Goal: Task Accomplishment & Management: Complete application form

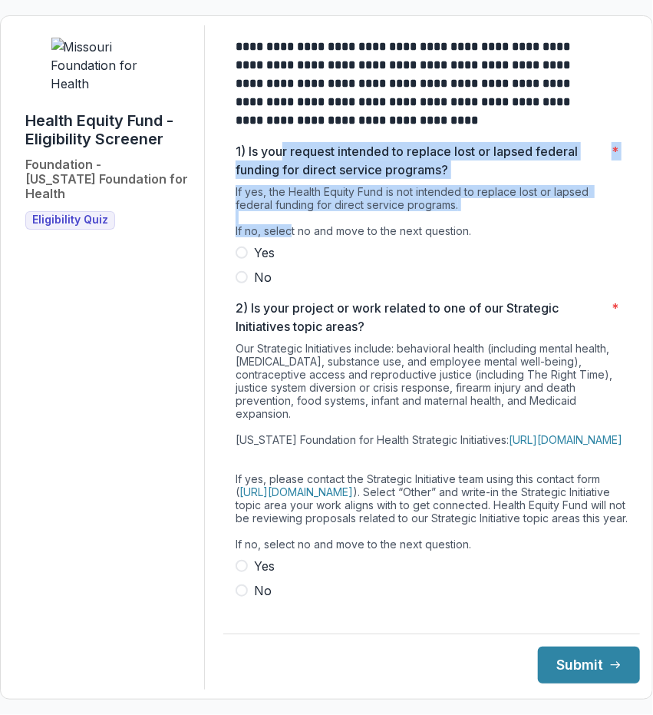
drag, startPoint x: 293, startPoint y: 154, endPoint x: 301, endPoint y: 240, distance: 86.3
click at [301, 240] on div "1) Is your request intended to replace lost or lapsed federal funding for direc…" at bounding box center [432, 214] width 392 height 144
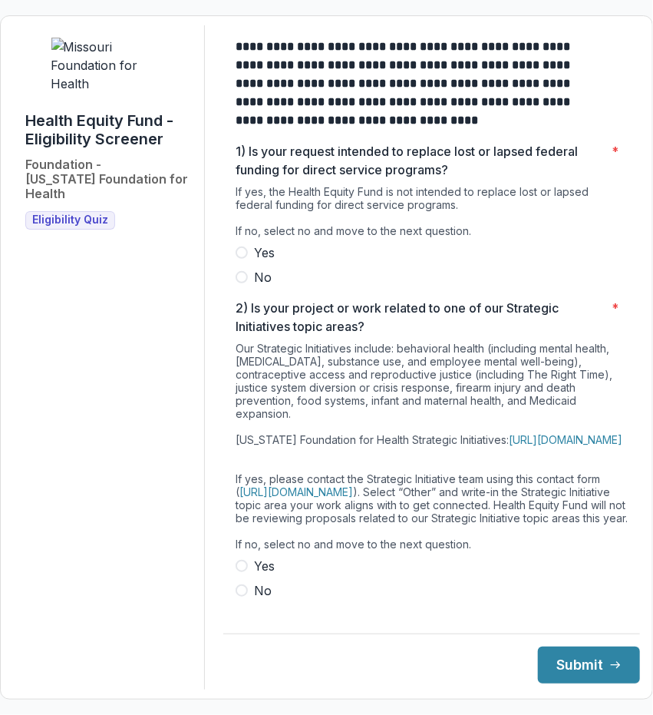
click at [248, 283] on span at bounding box center [242, 277] width 12 height 12
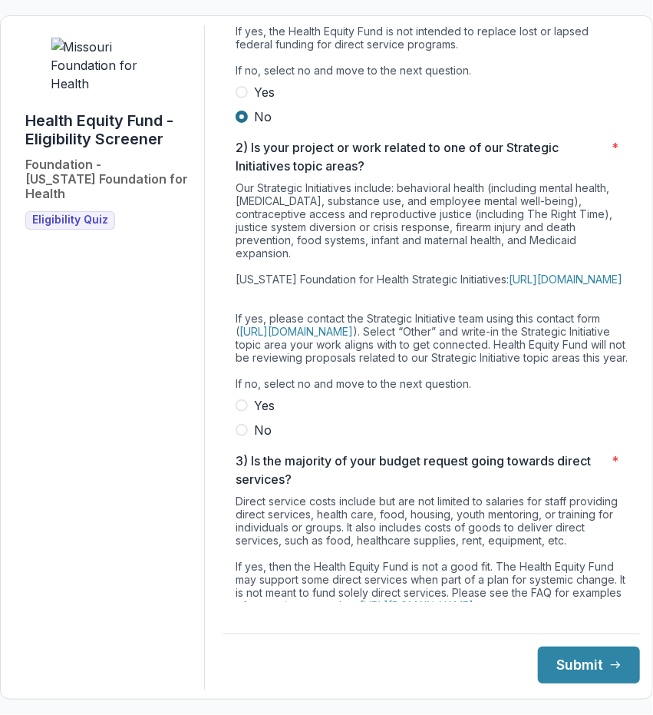
scroll to position [192, 0]
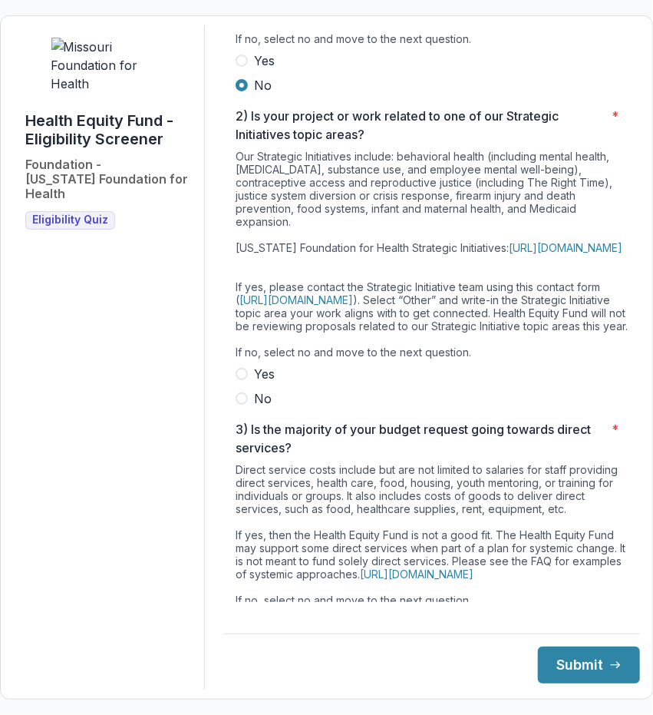
click at [248, 405] on span at bounding box center [242, 398] width 12 height 12
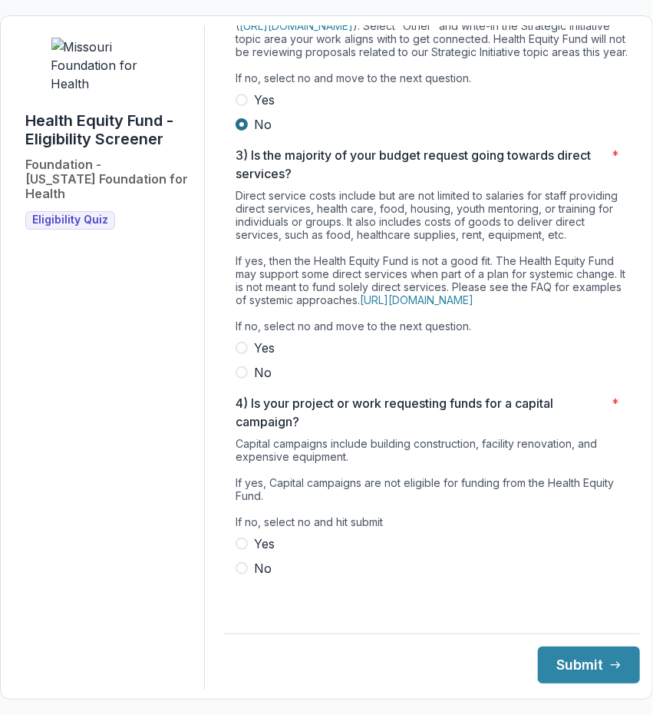
scroll to position [490, 0]
click at [248, 379] on span at bounding box center [242, 372] width 12 height 12
click at [248, 574] on span at bounding box center [242, 568] width 12 height 12
click at [573, 657] on button "Submit" at bounding box center [589, 665] width 102 height 37
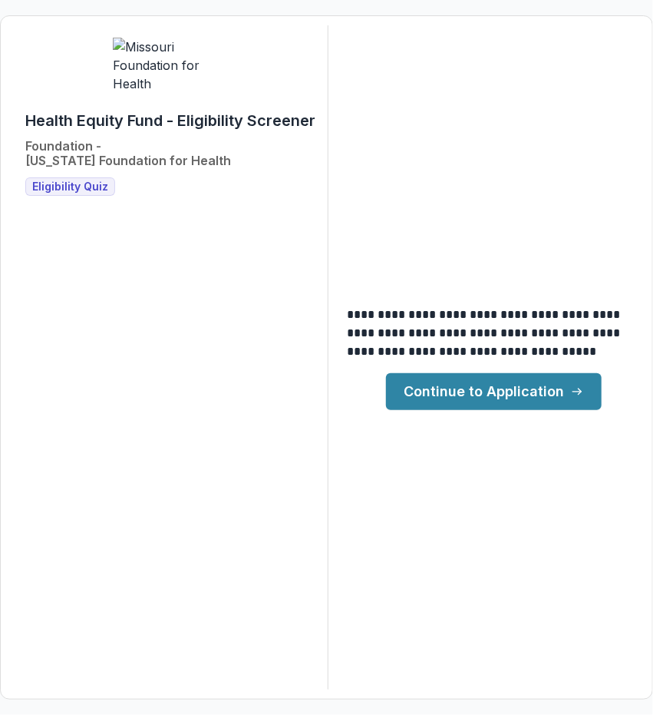
click at [475, 392] on link "Continue to Application" at bounding box center [494, 391] width 216 height 37
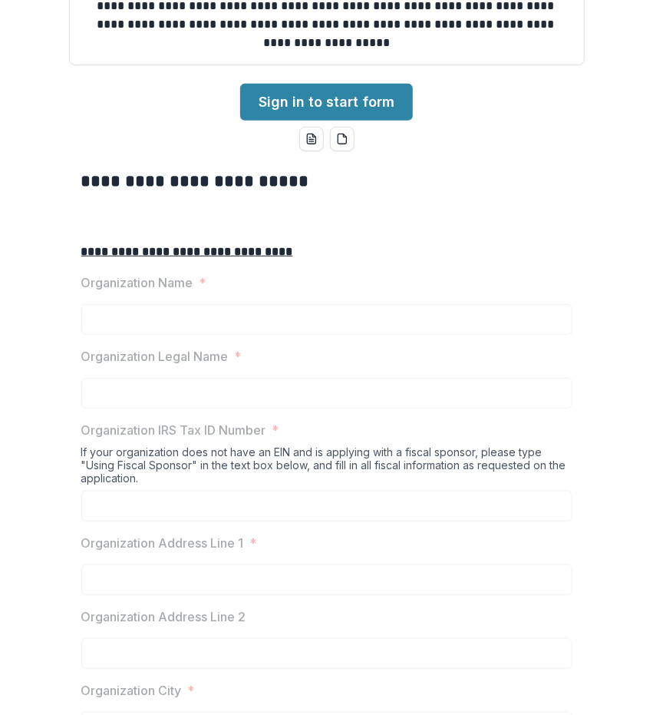
scroll to position [183, 0]
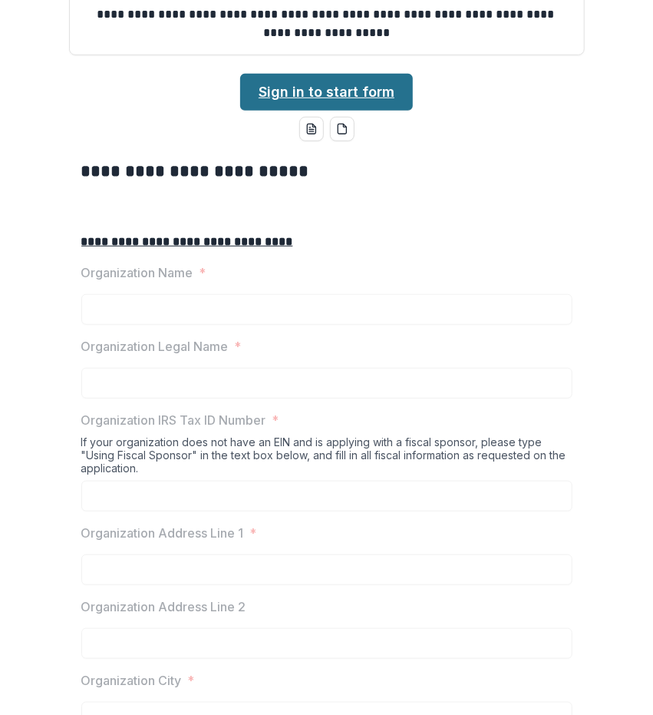
click at [295, 111] on link "Sign in to start form" at bounding box center [326, 92] width 173 height 37
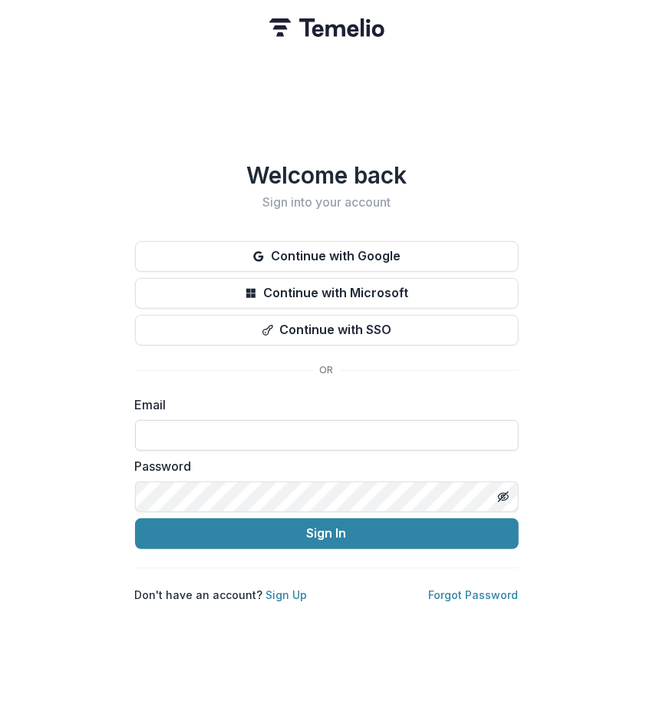
click at [194, 422] on input at bounding box center [327, 435] width 384 height 31
paste input "**********"
click at [151, 430] on input "**********" at bounding box center [327, 435] width 384 height 31
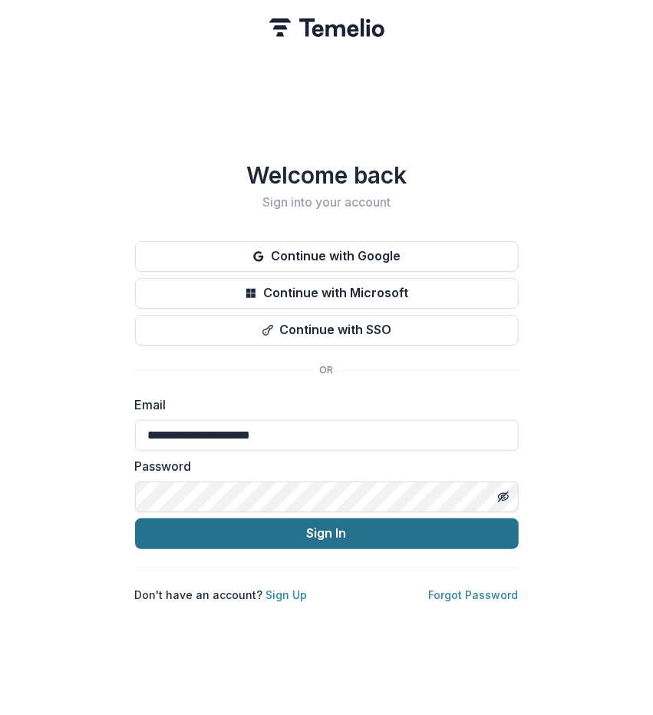
click at [184, 531] on button "Sign In" at bounding box center [327, 533] width 384 height 31
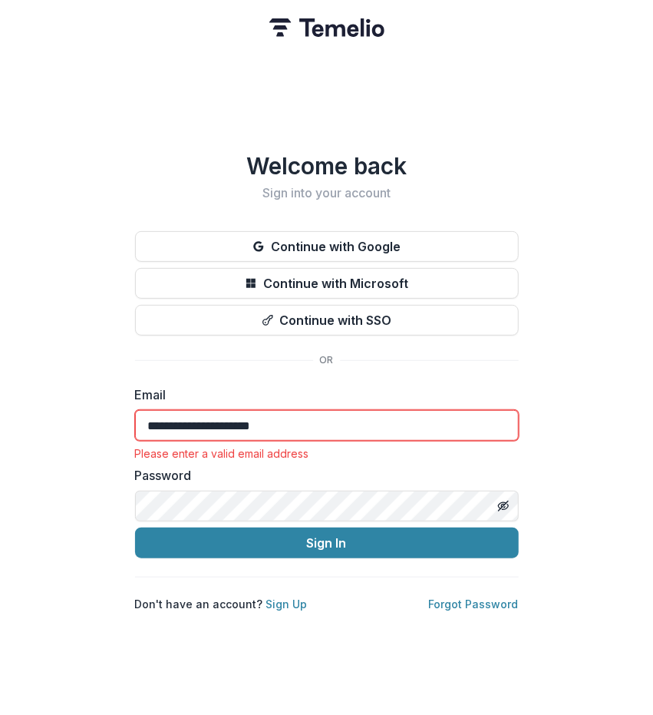
click at [309, 410] on input "**********" at bounding box center [327, 425] width 384 height 31
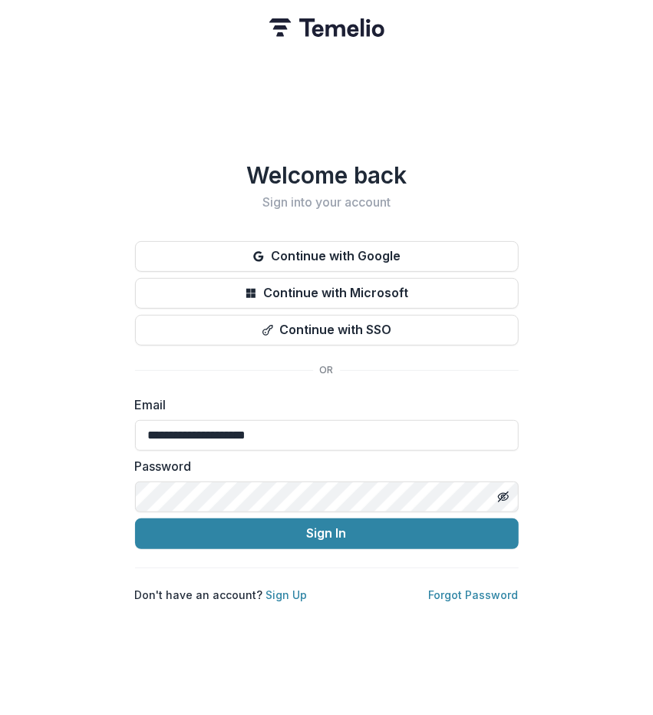
type input "**********"
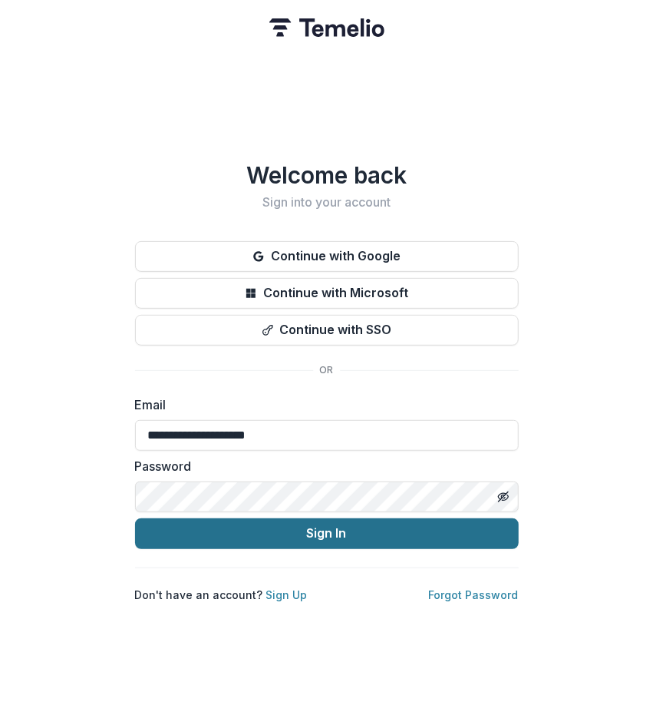
drag, startPoint x: 177, startPoint y: 544, endPoint x: 206, endPoint y: 528, distance: 33.7
click at [206, 528] on div "**********" at bounding box center [327, 381] width 384 height 441
click at [206, 528] on button "Sign In" at bounding box center [327, 533] width 384 height 31
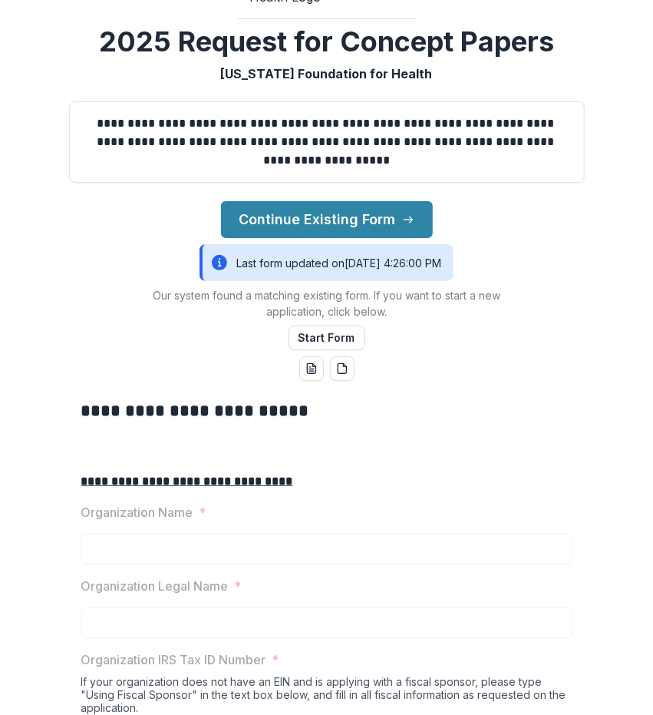
scroll to position [90, 0]
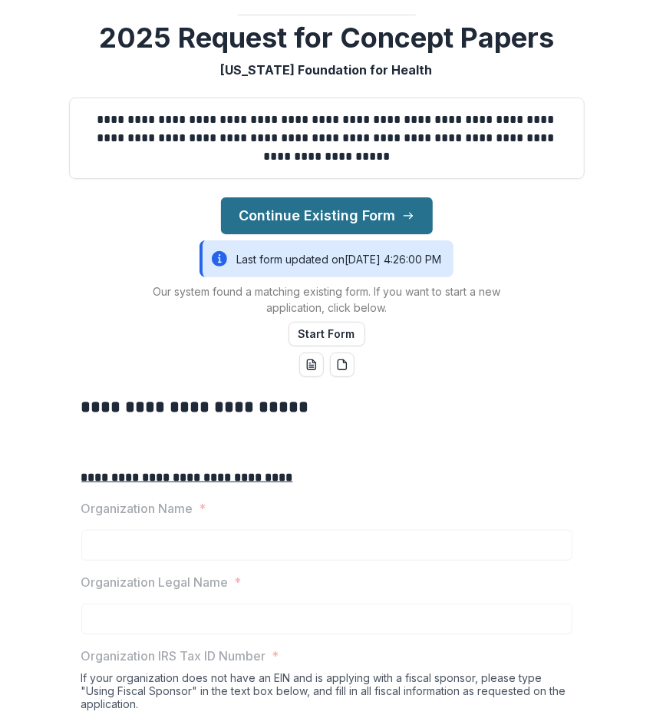
click at [296, 234] on button "Continue Existing Form" at bounding box center [327, 215] width 212 height 37
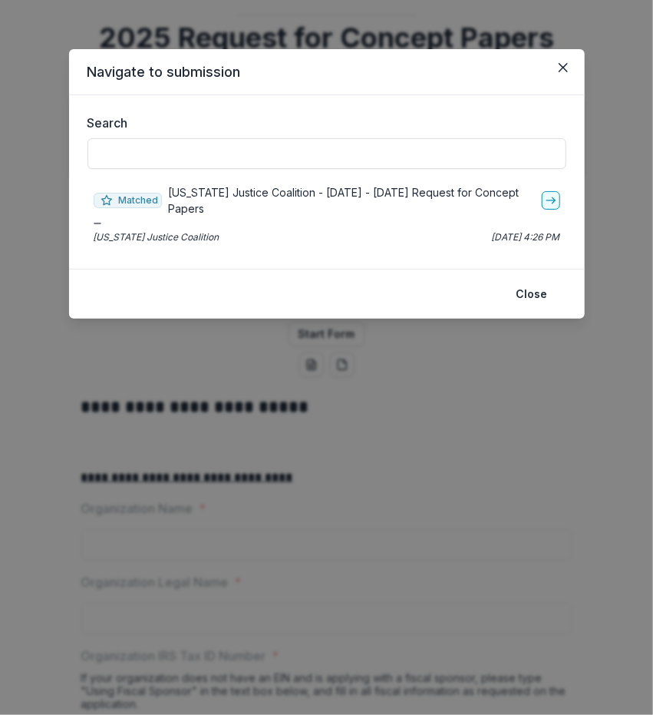
click at [221, 194] on p "Missouri Justice Coalition - 2025 - 2025 Request for Concept Papers" at bounding box center [351, 200] width 367 height 32
click at [547, 194] on icon "go-to" at bounding box center [551, 200] width 12 height 12
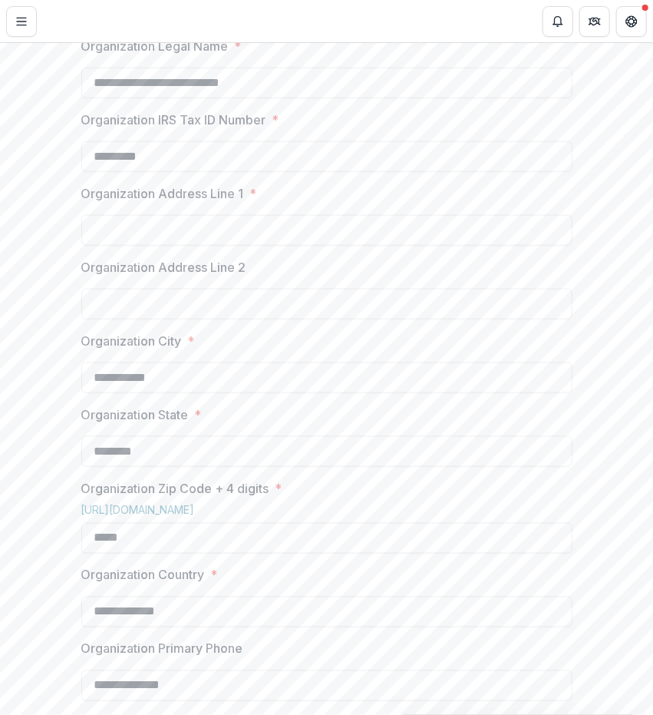
scroll to position [529, 0]
drag, startPoint x: 170, startPoint y: 316, endPoint x: 167, endPoint y: 346, distance: 30.0
click at [167, 244] on div "Organization Address Line 1 *" at bounding box center [326, 213] width 491 height 61
click at [167, 244] on input "Organization Address Line 1 *" at bounding box center [326, 228] width 491 height 31
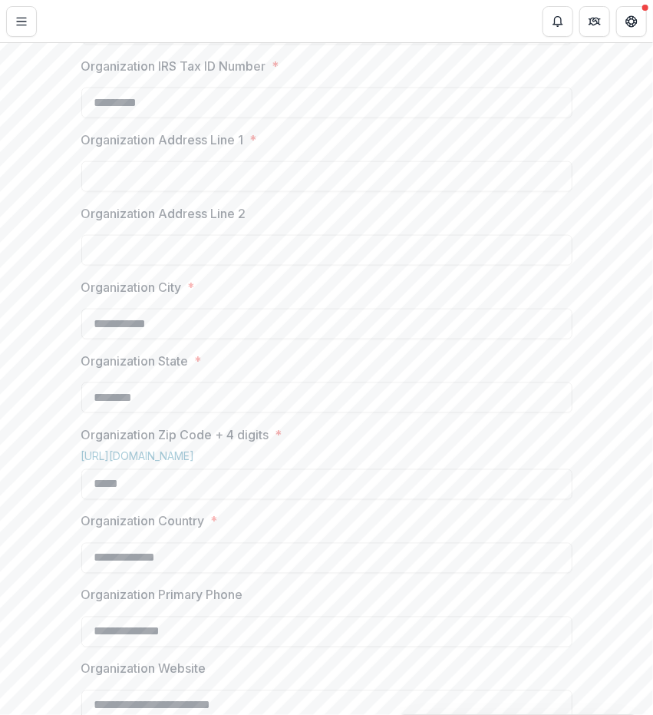
scroll to position [590, 0]
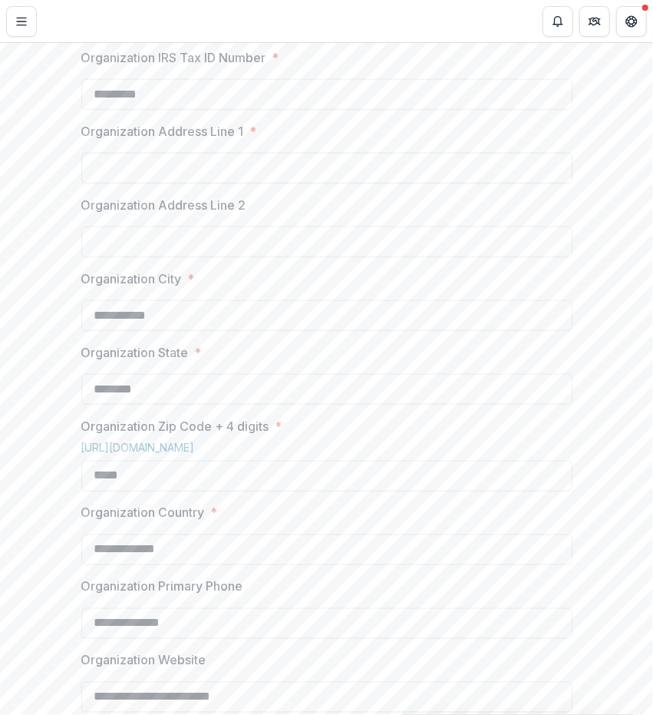
click at [119, 184] on input "Organization Address Line 1 *" at bounding box center [326, 168] width 491 height 31
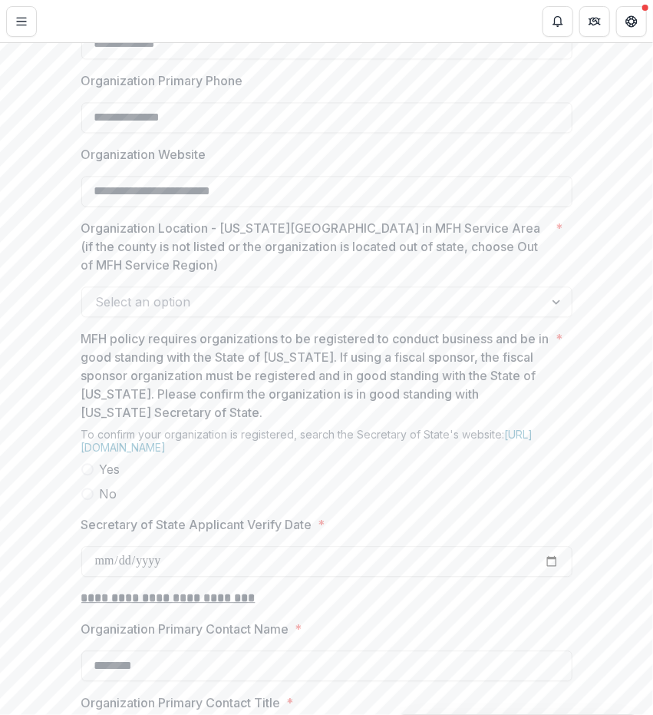
scroll to position [1140, 0]
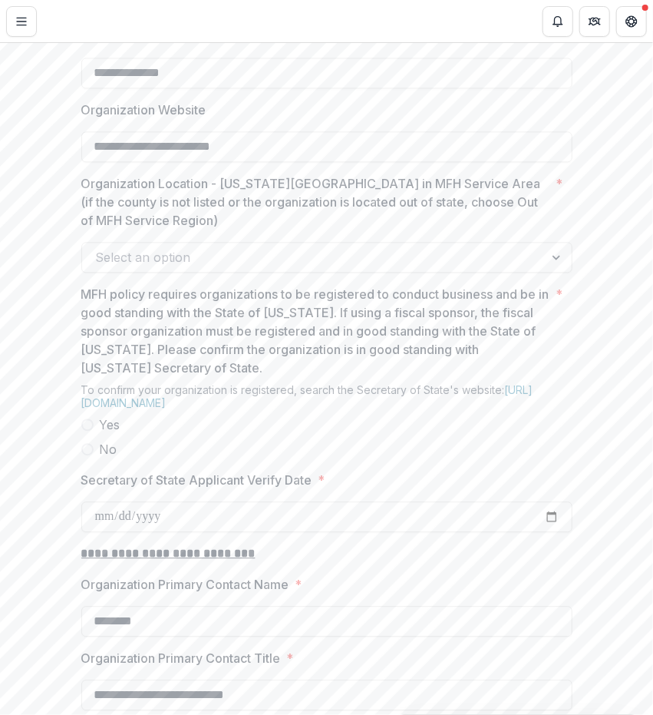
type input "**********"
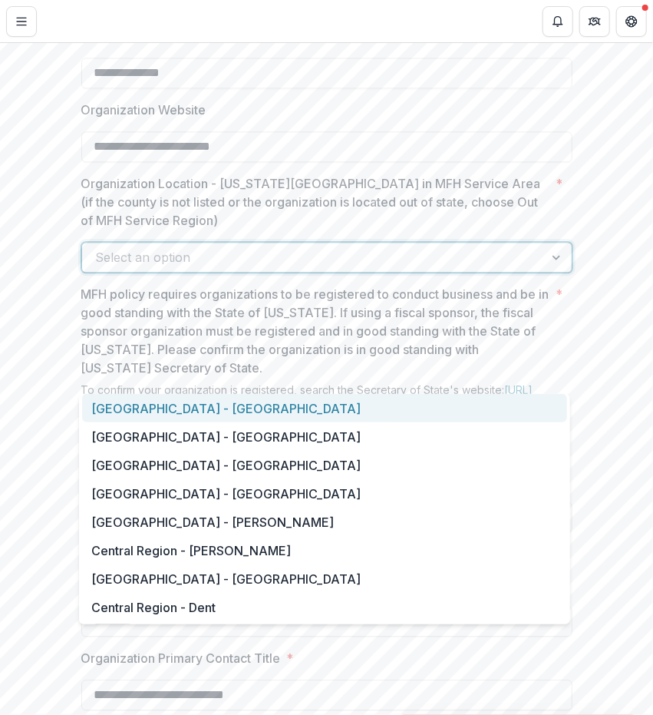
click at [183, 268] on div at bounding box center [313, 257] width 435 height 22
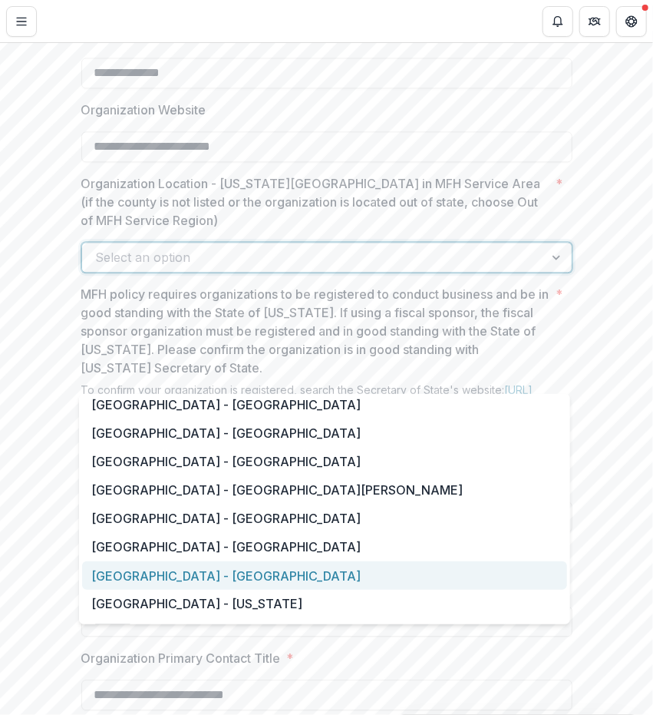
scroll to position [1054, 0]
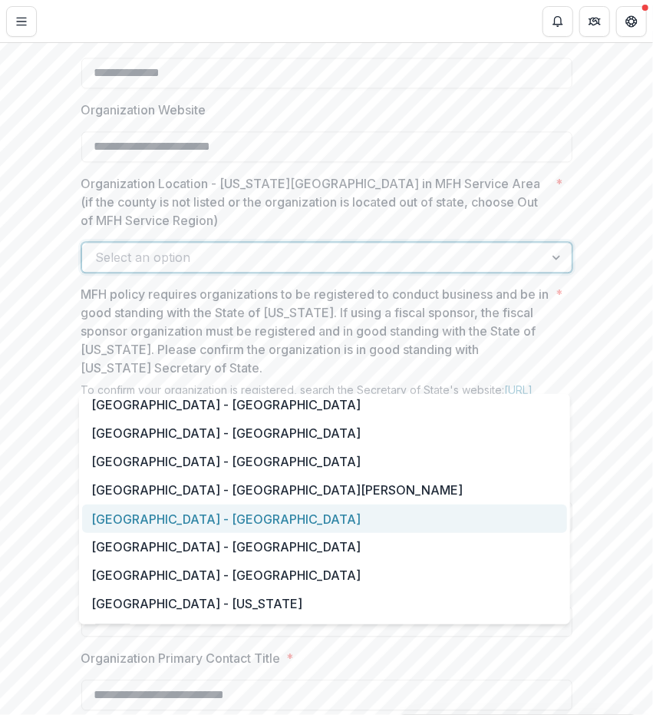
click at [186, 520] on div "Saint Louis Metropolitan Region - St. Louis City" at bounding box center [324, 518] width 485 height 28
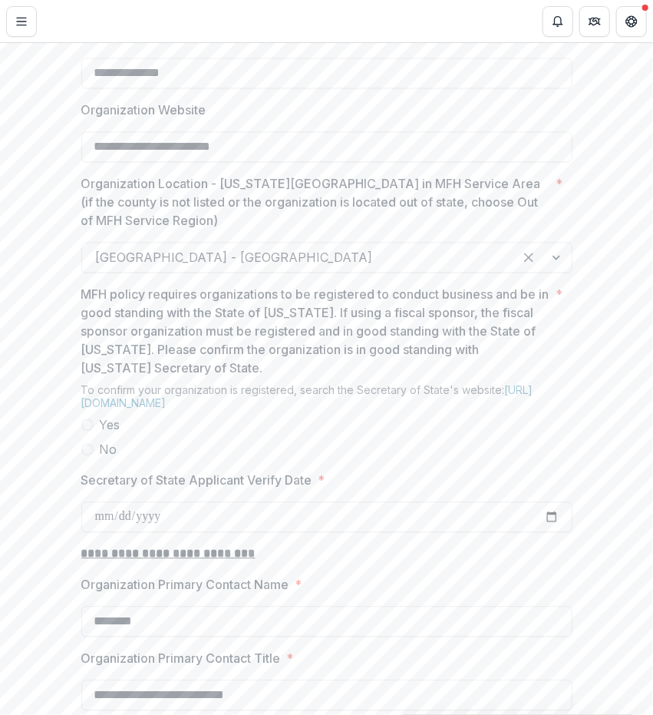
click at [91, 434] on label "Yes" at bounding box center [326, 424] width 491 height 18
click at [91, 532] on input "Secretary of State Applicant Verify Date *" at bounding box center [326, 516] width 491 height 31
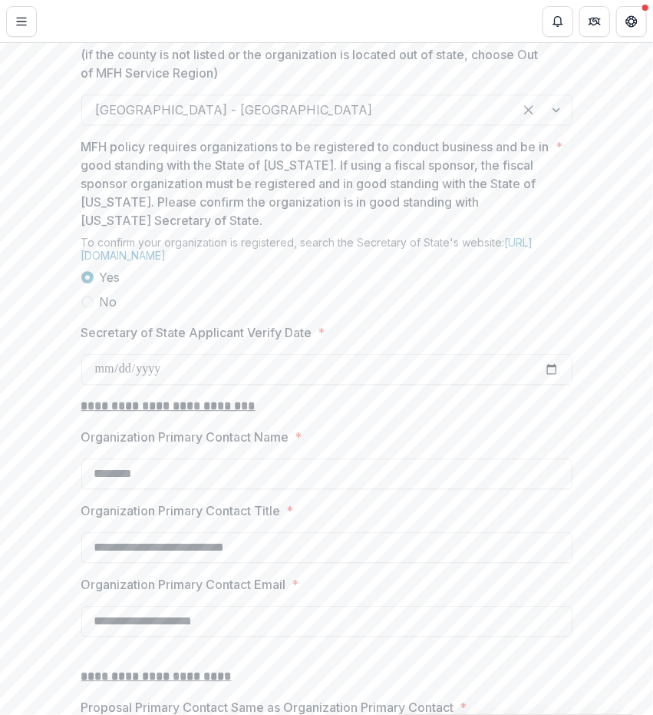
scroll to position [1289, 0]
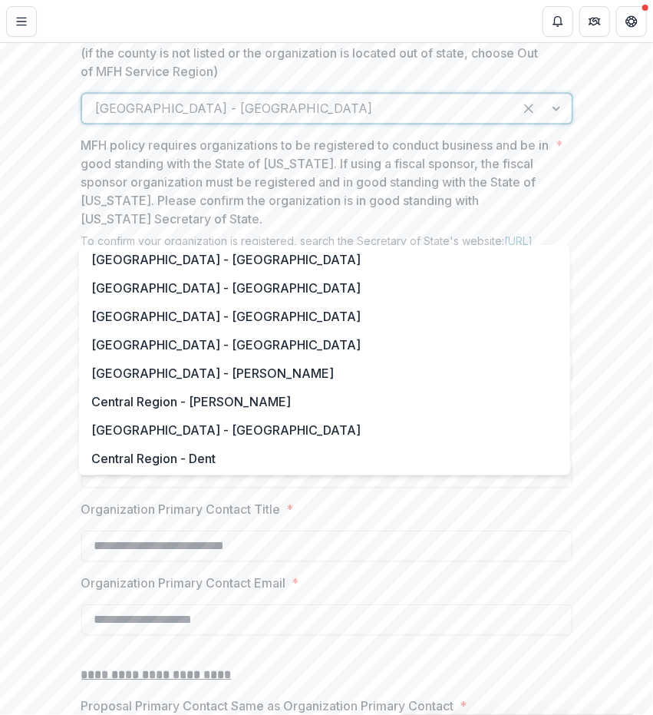
click at [215, 124] on div "Saint Louis Metropolitan Region - St. Louis City" at bounding box center [326, 108] width 491 height 31
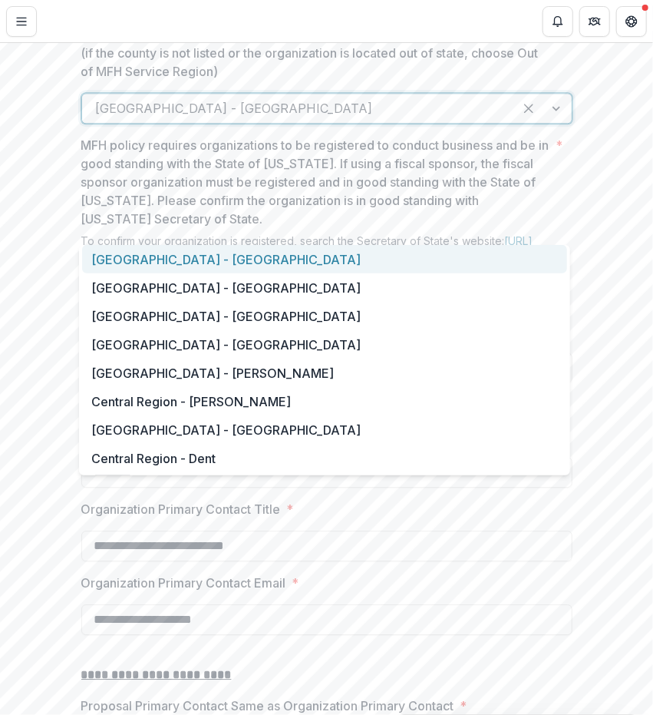
click at [210, 248] on div "Central Region - Audrain" at bounding box center [324, 259] width 485 height 28
click at [269, 119] on div at bounding box center [298, 109] width 404 height 22
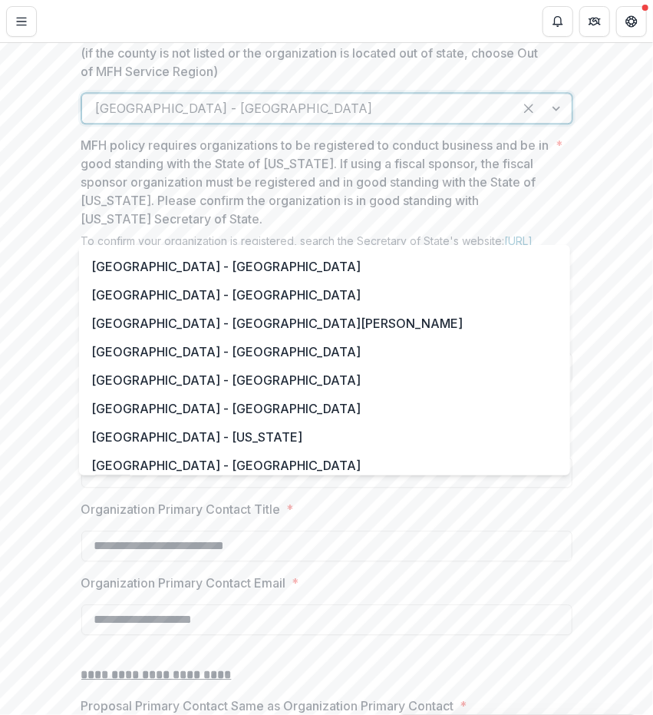
scroll to position [1071, 0]
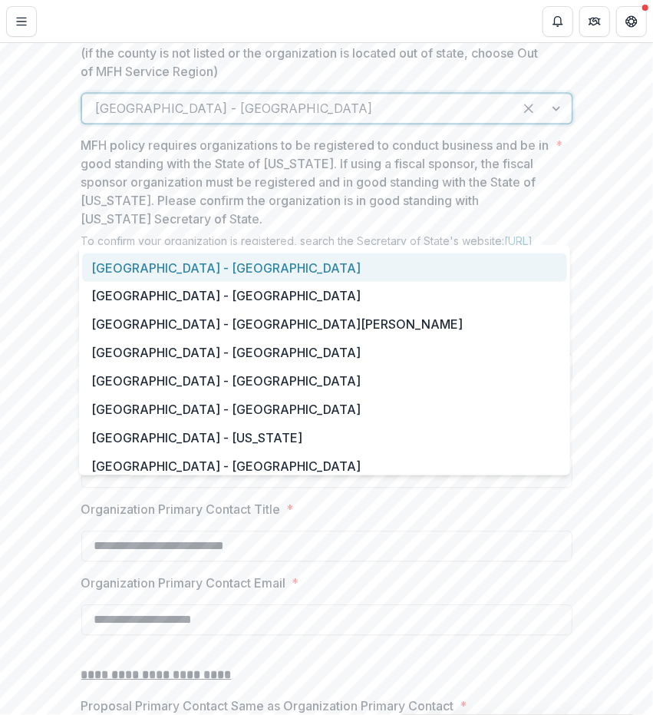
click at [317, 265] on div "Saint Louis Metropolitan Region - Jefferson" at bounding box center [324, 267] width 485 height 28
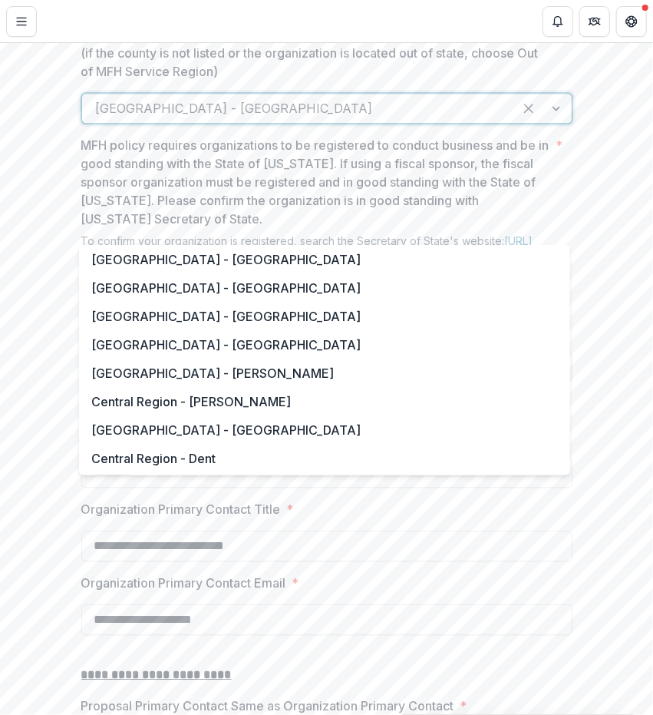
click at [413, 119] on div at bounding box center [298, 109] width 404 height 22
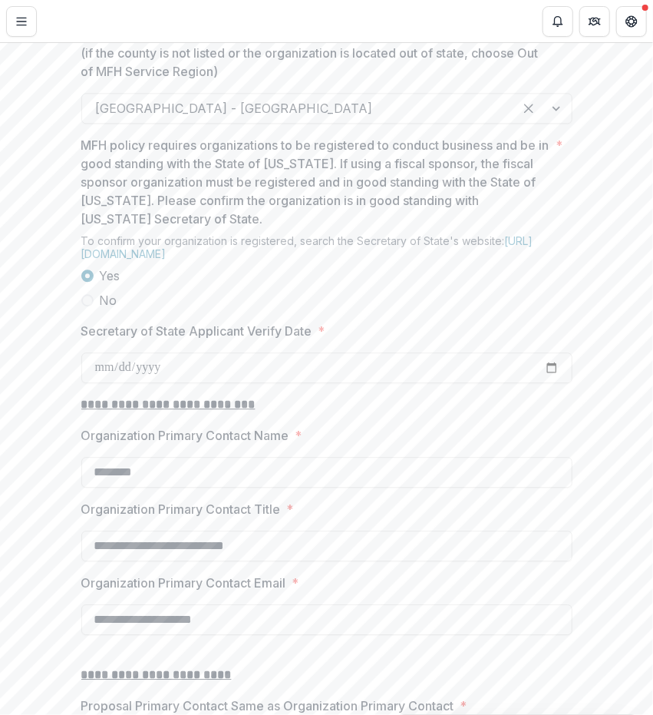
click at [396, 81] on p "Organization Location - [US_STATE][GEOGRAPHIC_DATA] in MFH Service Area (if the…" at bounding box center [315, 52] width 469 height 55
click at [100, 117] on input "Organization Location - Missouri County in MFH Service Area (if the county is n…" at bounding box center [98, 108] width 4 height 18
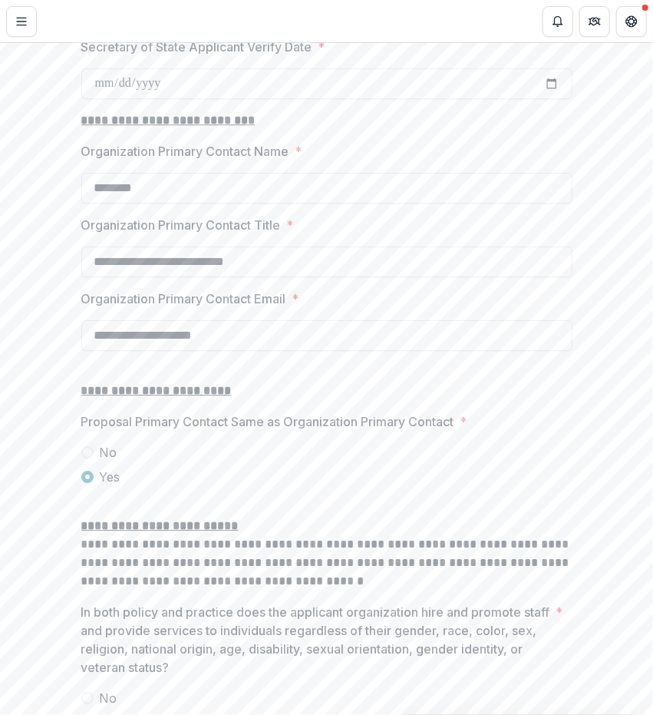
scroll to position [1576, 0]
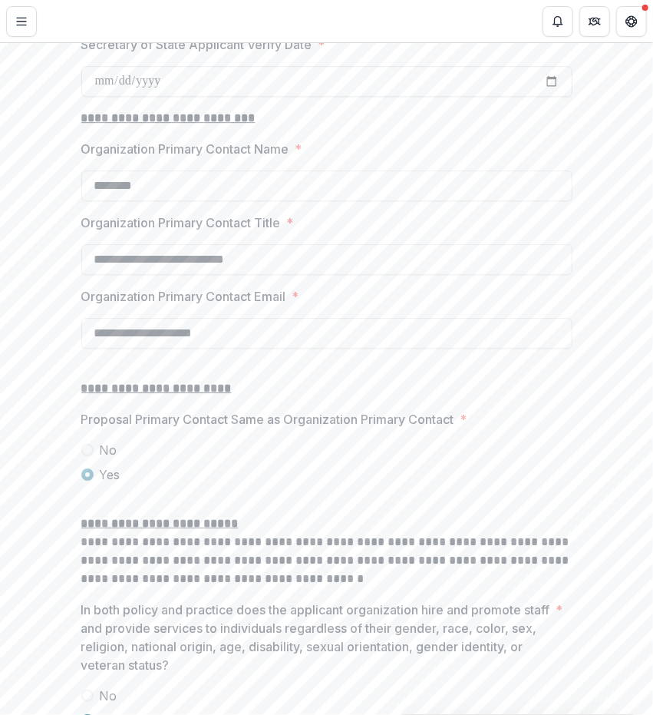
click at [94, 97] on input "Secretary of State Applicant Verify Date *" at bounding box center [326, 81] width 491 height 31
type input "**********"
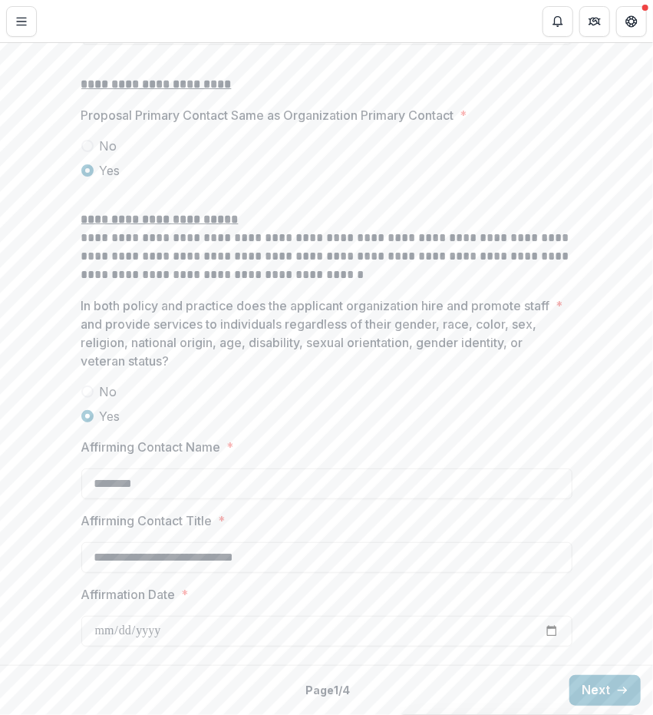
scroll to position [1993, 0]
click at [593, 694] on button "Next" at bounding box center [605, 690] width 71 height 31
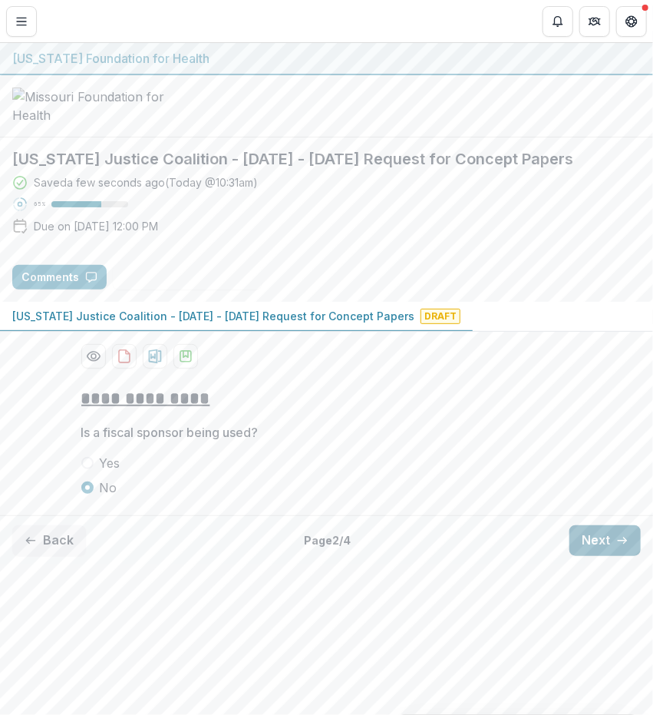
scroll to position [0, 0]
click at [589, 556] on button "Next" at bounding box center [605, 540] width 71 height 31
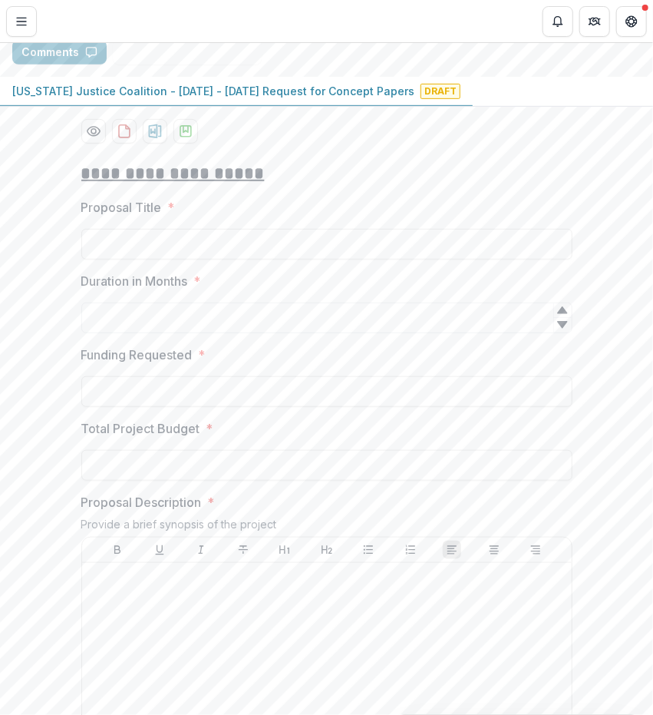
scroll to position [227, 0]
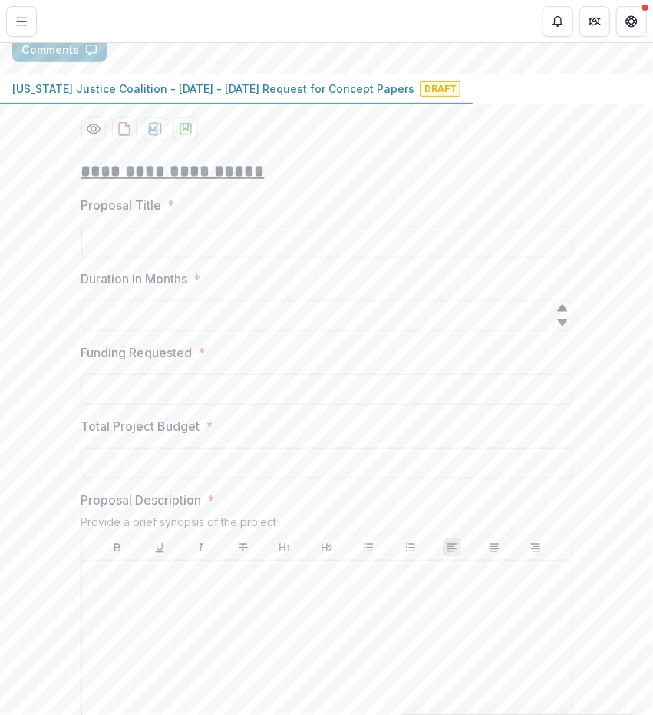
click at [90, 257] on input "Proposal Title *" at bounding box center [326, 242] width 491 height 31
paste input "**********"
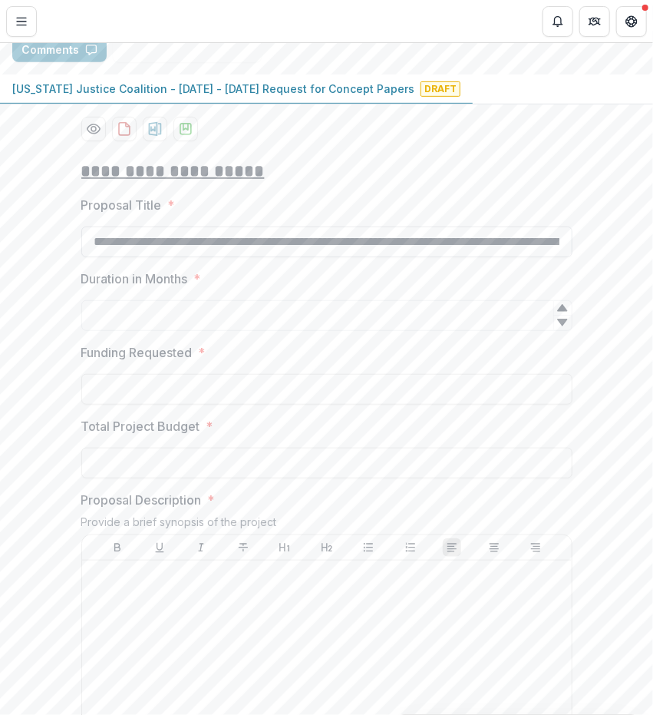
scroll to position [0, 435]
type input "**********"
click at [147, 331] on input "Duration in Months *" at bounding box center [326, 315] width 491 height 31
type input "**"
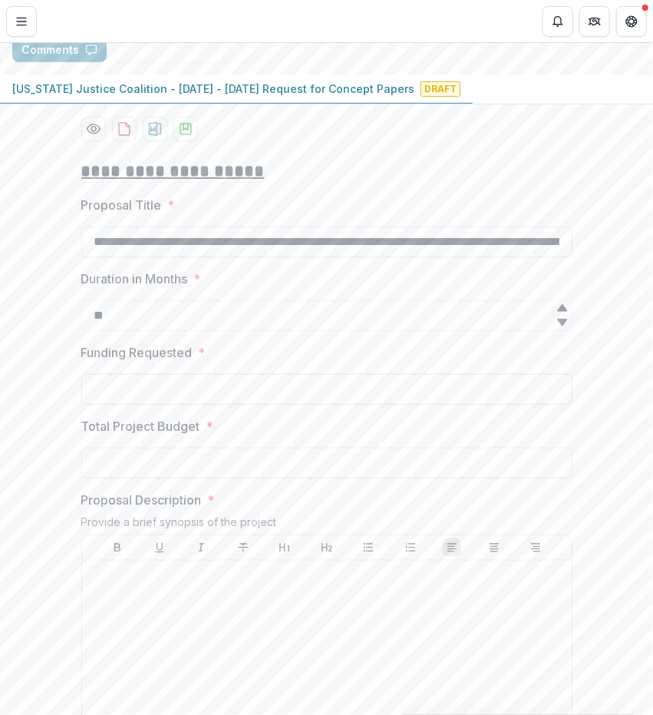
click at [142, 405] on input "Funding Requested *" at bounding box center [326, 389] width 491 height 31
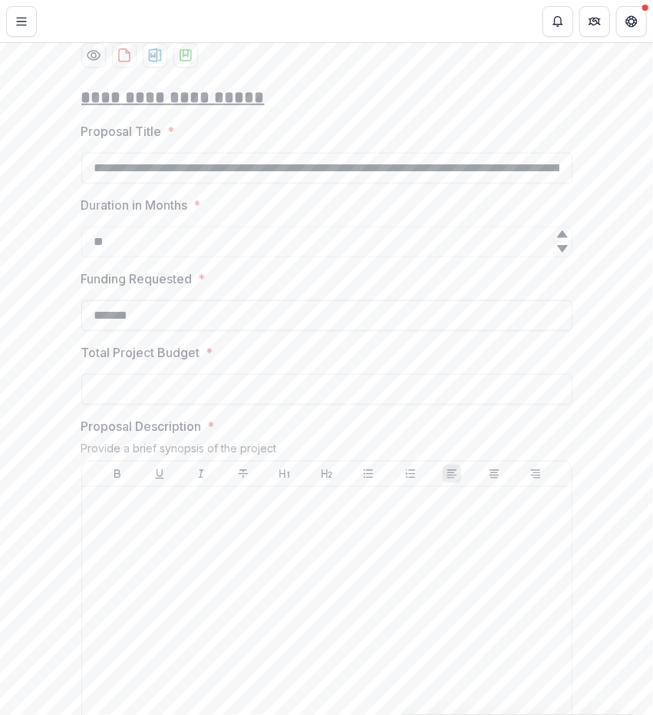
scroll to position [303, 0]
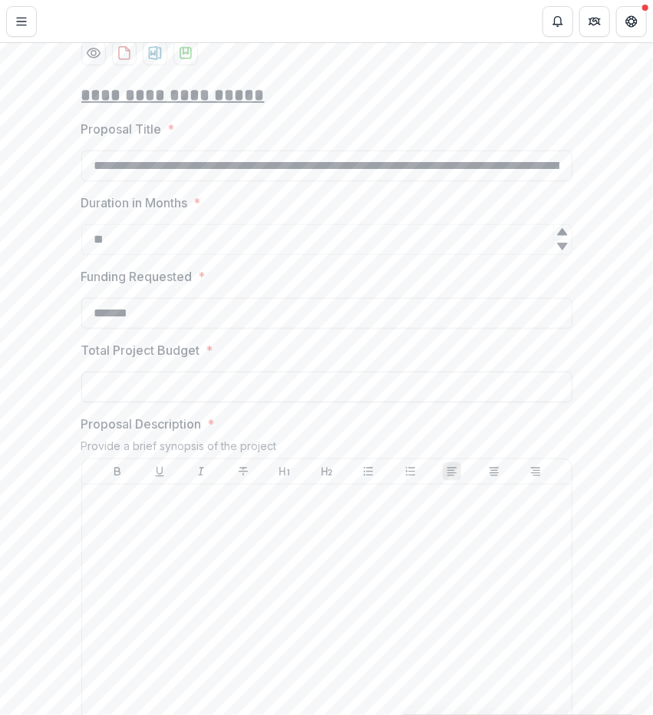
type input "*******"
click at [134, 402] on input "Total Project Budget *" at bounding box center [326, 387] width 491 height 31
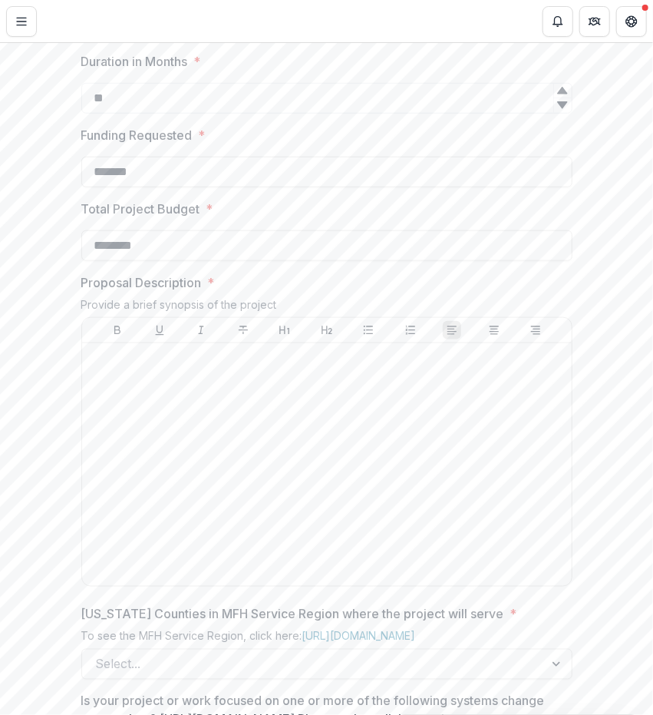
type input "********"
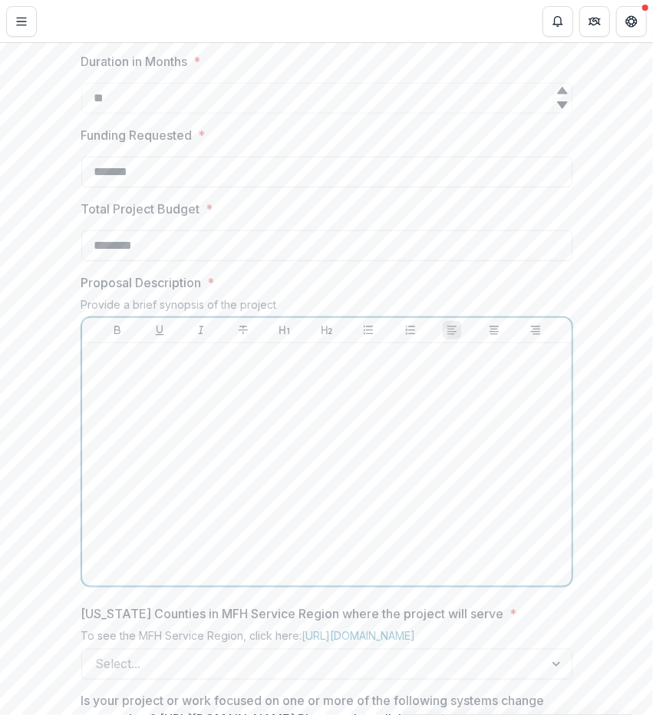
click at [139, 554] on div at bounding box center [327, 464] width 478 height 230
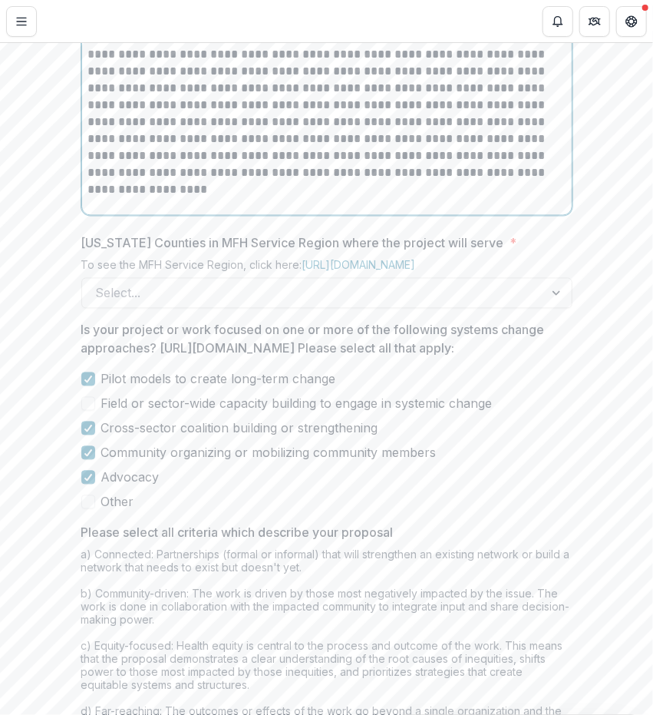
scroll to position [816, 0]
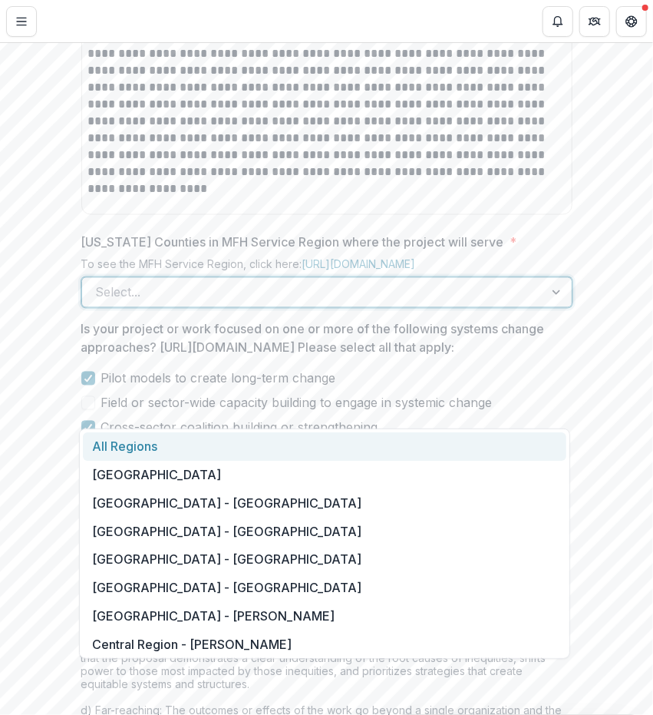
click at [239, 305] on div "Select..." at bounding box center [313, 292] width 462 height 25
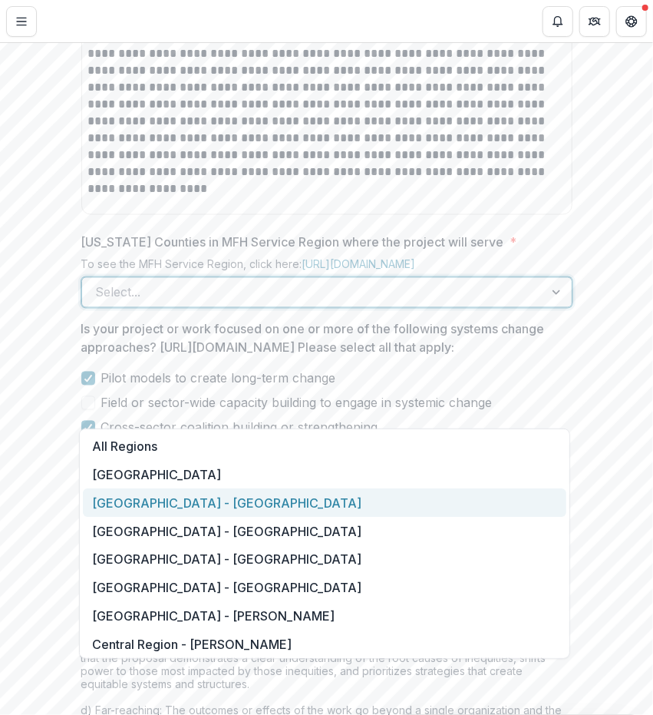
click at [197, 504] on div "Central Region - Audrain" at bounding box center [325, 502] width 484 height 28
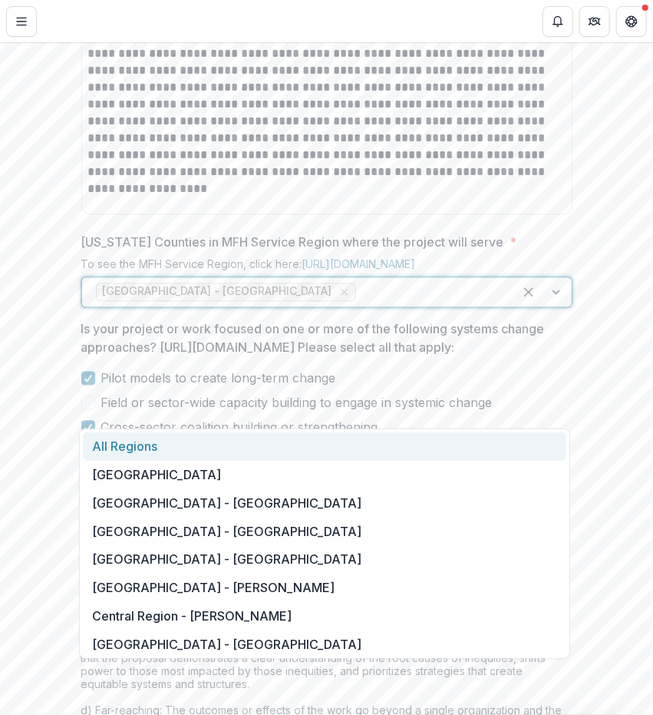
click at [359, 303] on div at bounding box center [429, 293] width 141 height 22
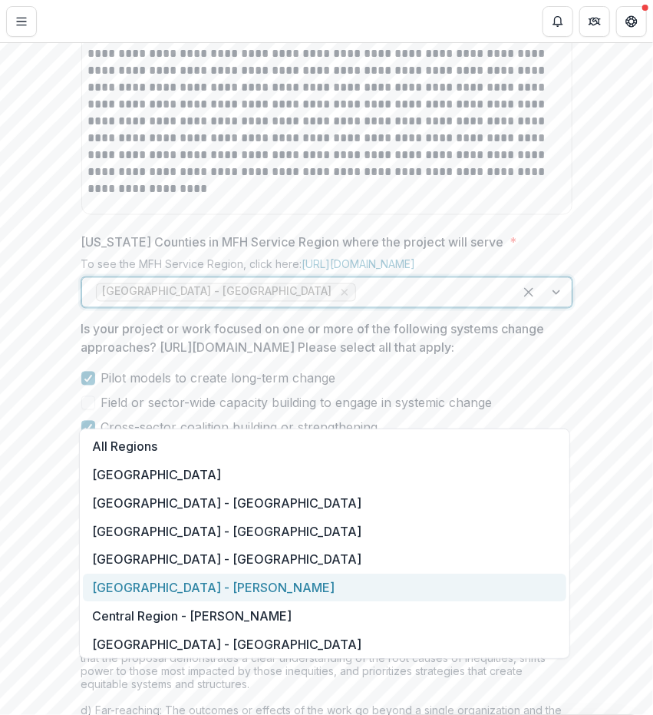
scroll to position [9, 0]
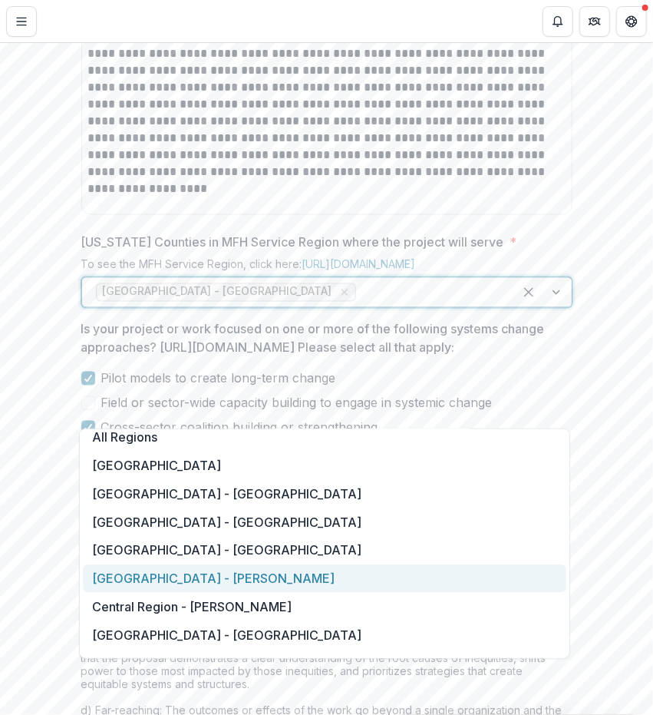
click at [263, 580] on div "Central Region - Cole" at bounding box center [325, 578] width 484 height 28
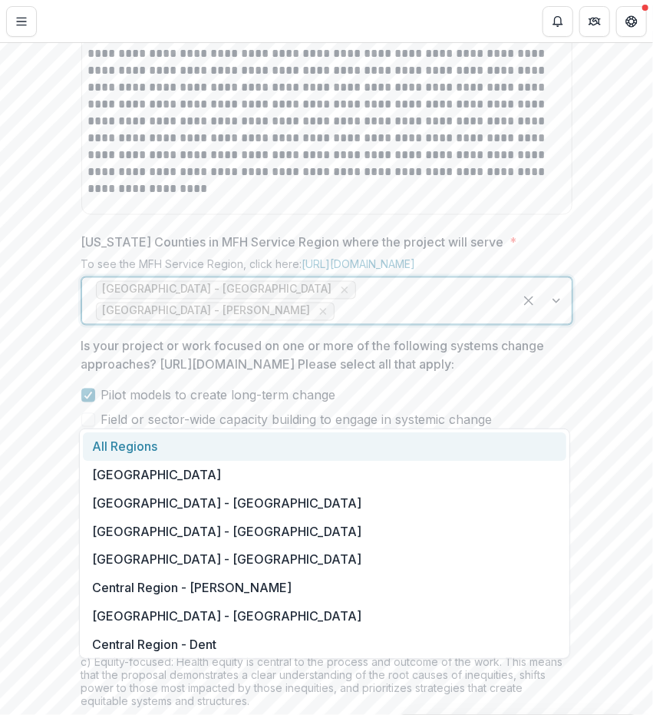
click at [432, 323] on div at bounding box center [419, 312] width 162 height 22
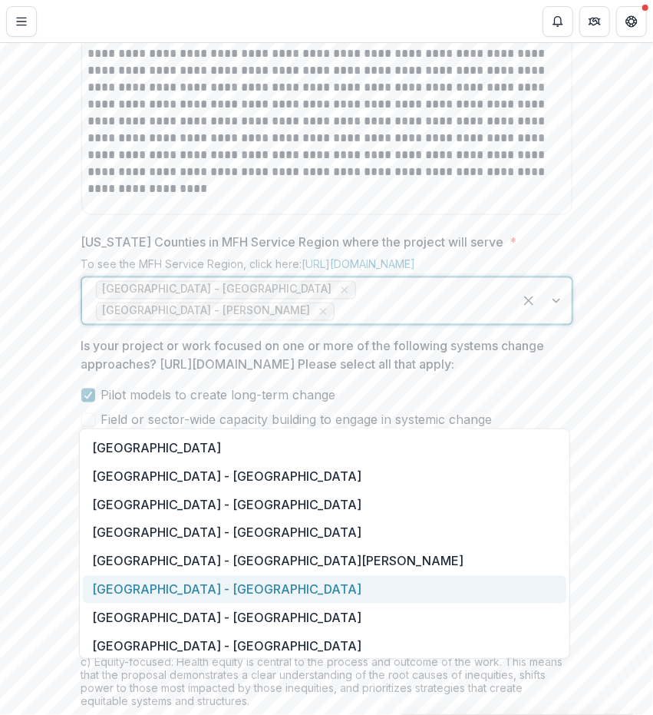
scroll to position [1042, 0]
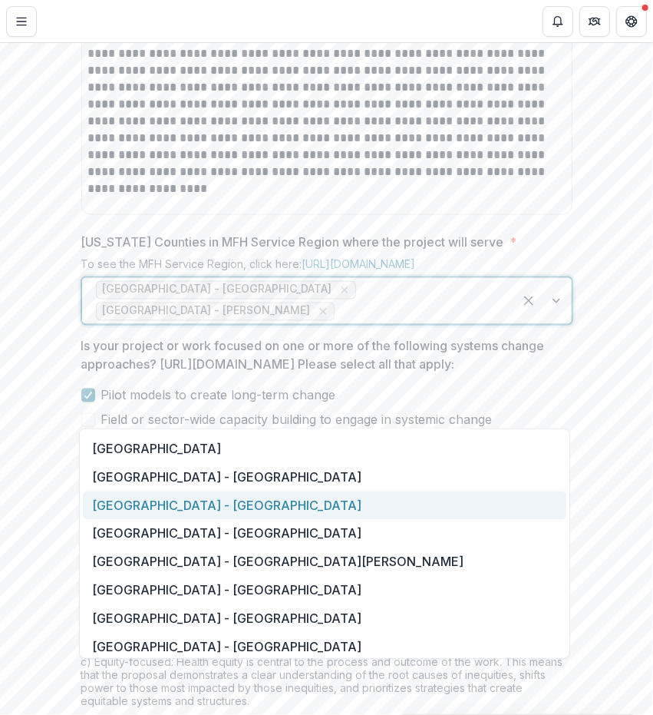
click at [316, 504] on div "Saint Louis Metropolitan Region - Jefferson" at bounding box center [325, 505] width 484 height 28
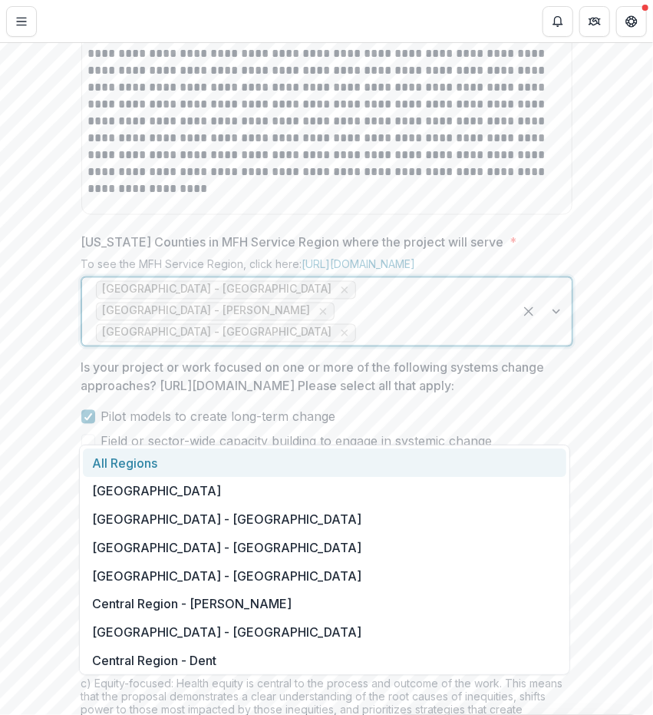
click at [369, 344] on div at bounding box center [429, 334] width 141 height 22
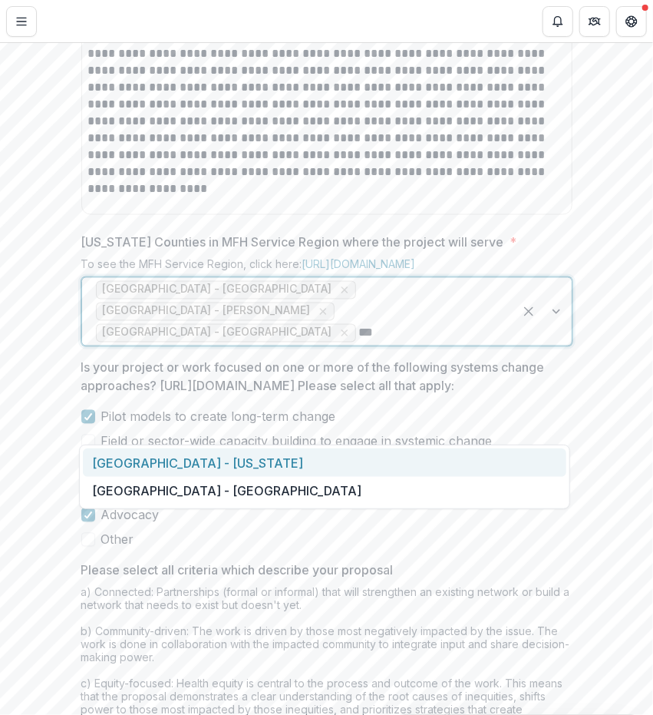
type input "****"
click at [333, 460] on div "Southeast Region - Mississippi" at bounding box center [325, 462] width 484 height 28
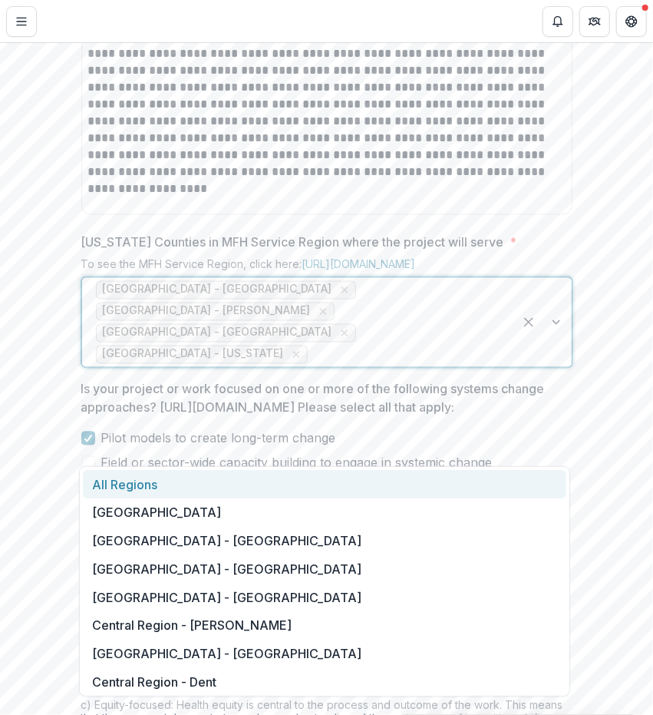
click at [375, 366] on div at bounding box center [405, 355] width 189 height 22
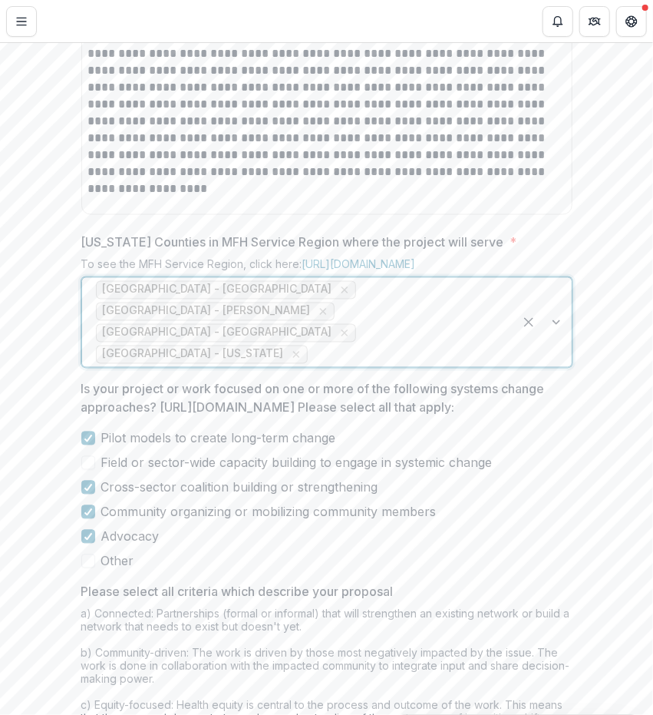
click at [385, 366] on div at bounding box center [405, 355] width 189 height 22
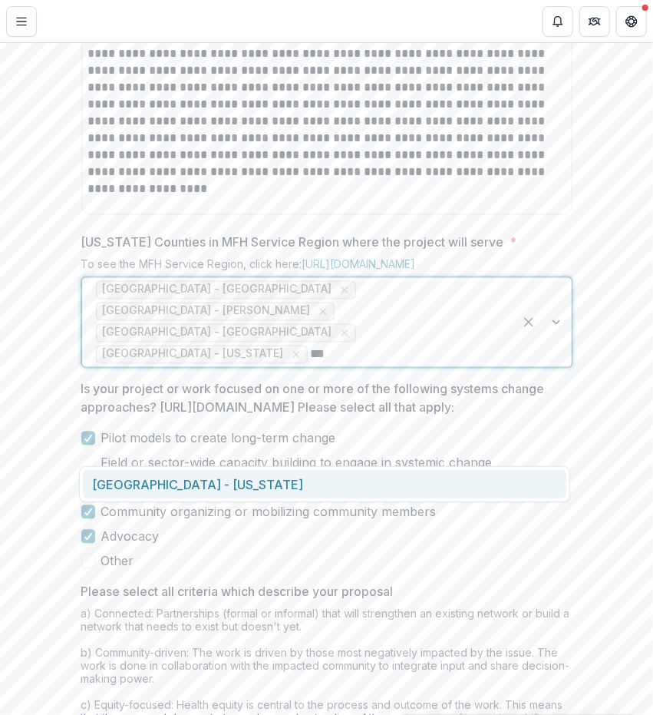
type input "****"
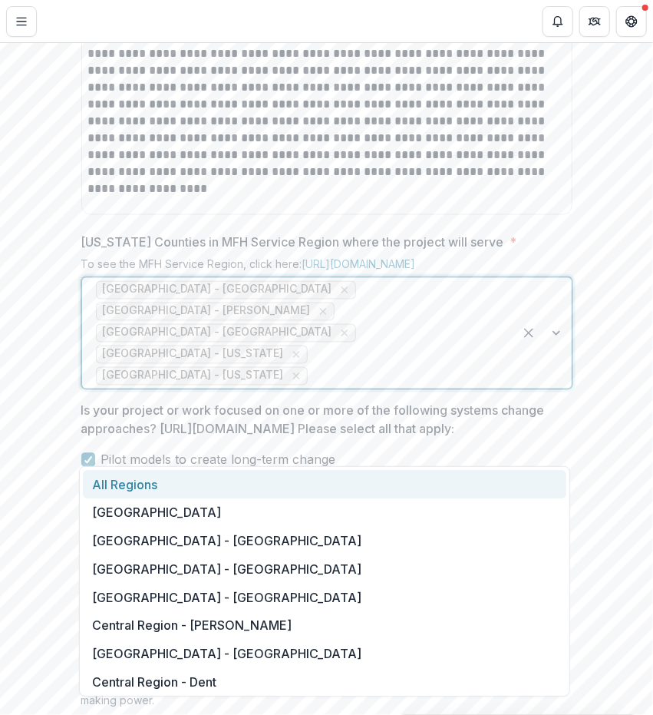
click at [463, 387] on div at bounding box center [405, 377] width 189 height 22
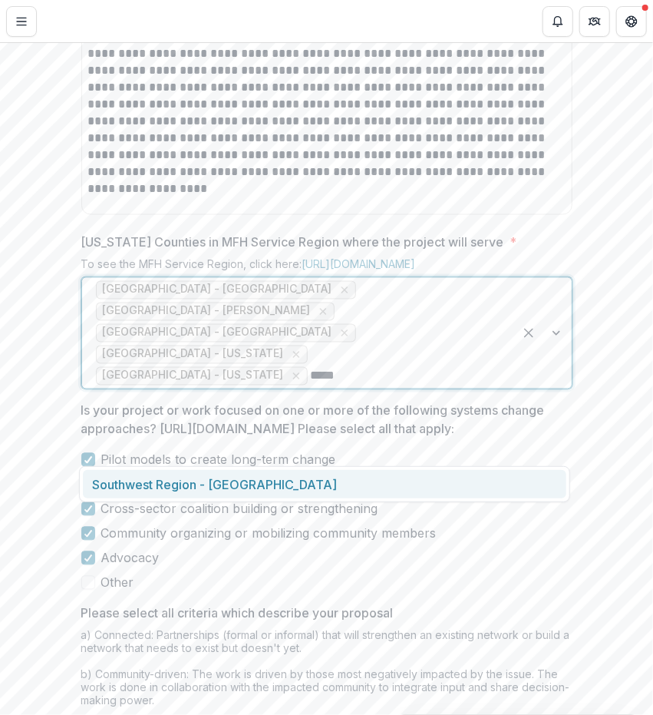
type input "******"
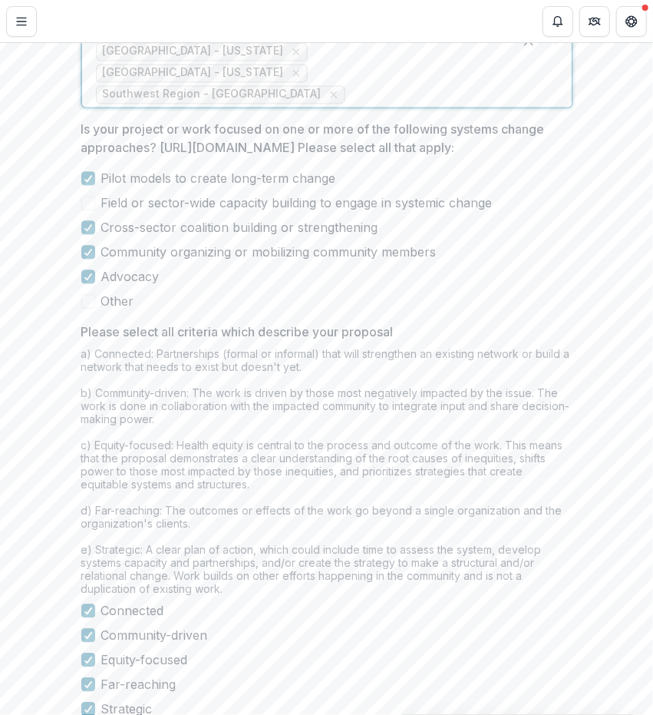
scroll to position [1120, 0]
click at [84, 209] on span at bounding box center [88, 202] width 14 height 14
click at [89, 307] on span at bounding box center [88, 300] width 14 height 14
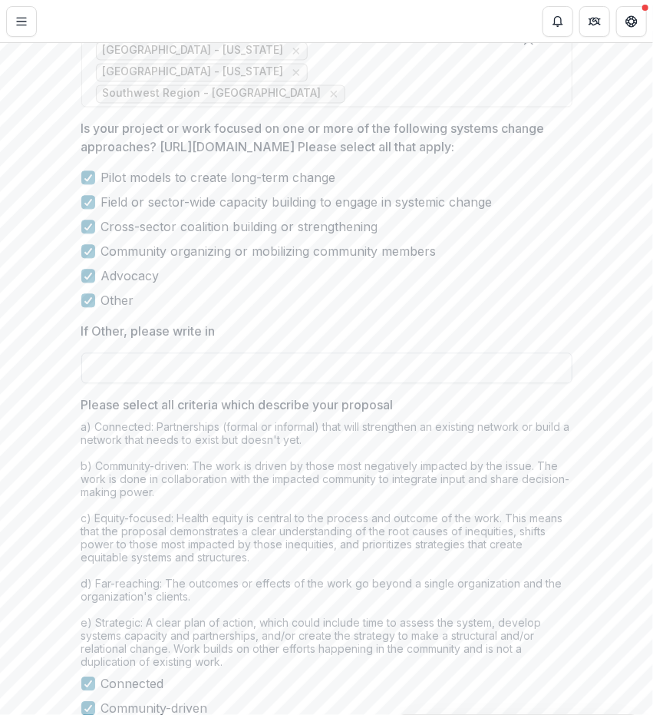
click at [153, 383] on input "If Other, please write in" at bounding box center [326, 367] width 491 height 31
click at [132, 383] on input "If Other, please write in" at bounding box center [326, 367] width 491 height 31
paste input "**********"
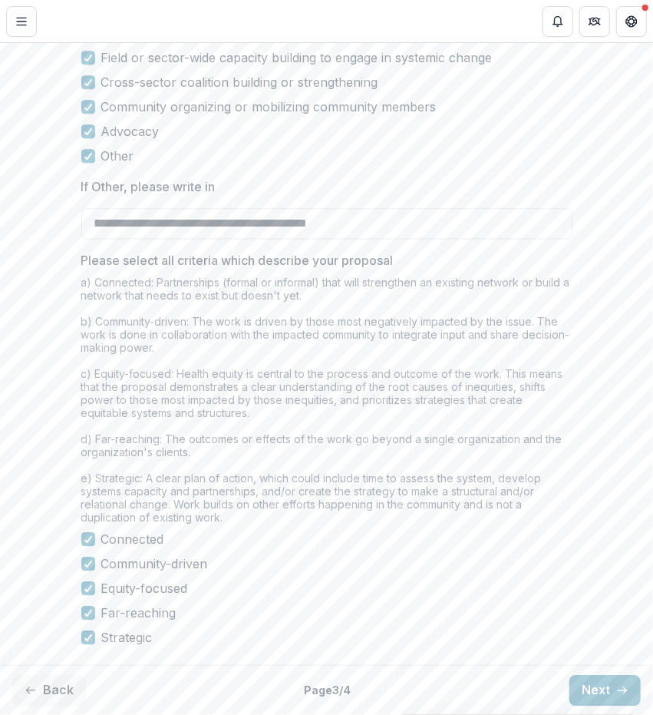
scroll to position [1348, 0]
type input "**********"
click at [604, 698] on button "Next" at bounding box center [605, 690] width 71 height 31
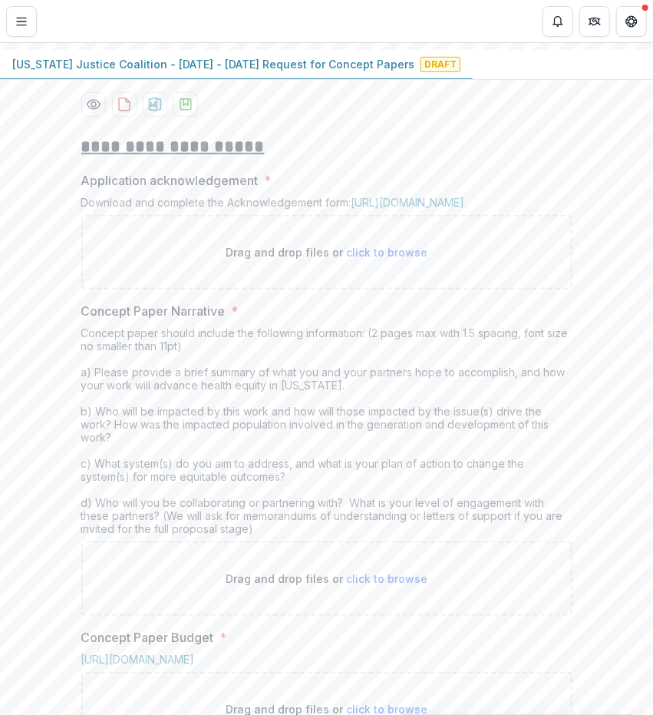
scroll to position [266, 0]
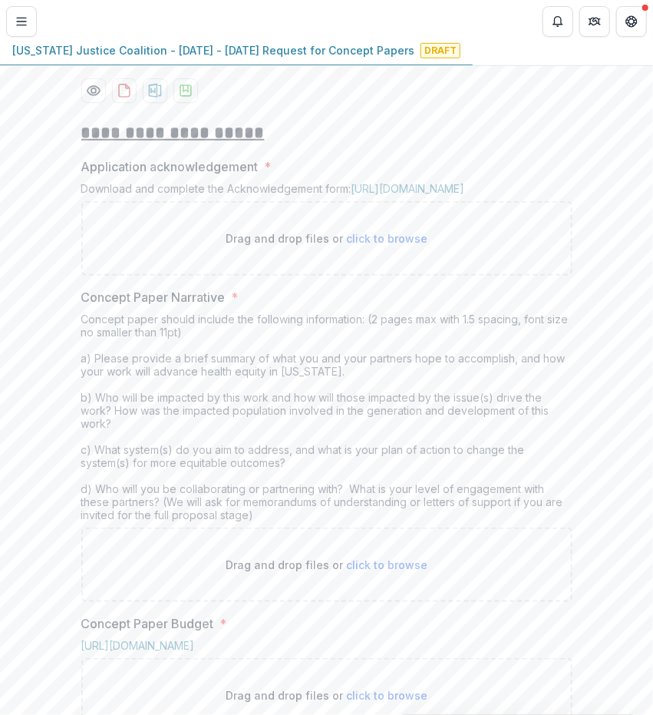
click at [327, 246] on p "Drag and drop files or click to browse" at bounding box center [327, 238] width 202 height 16
type input "**********"
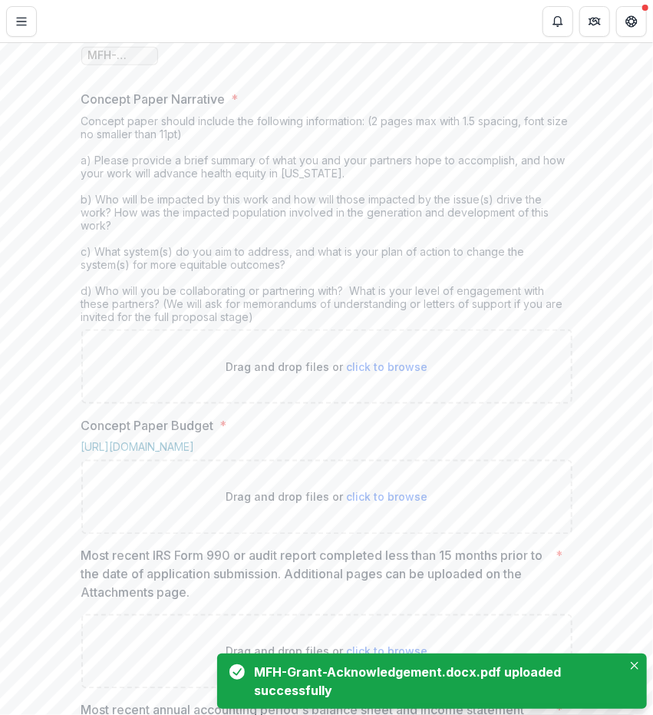
scroll to position [594, 0]
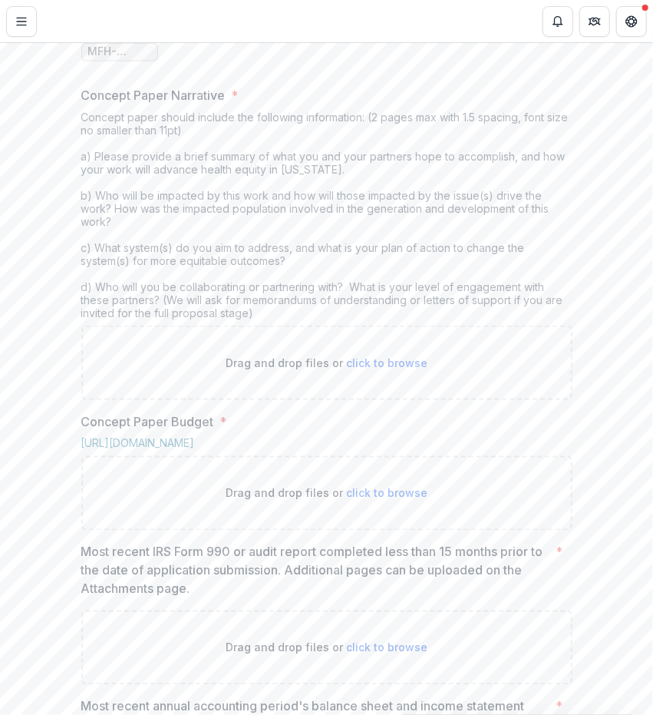
click at [283, 371] on p "Drag and drop files or click to browse" at bounding box center [327, 363] width 202 height 16
type input "**********"
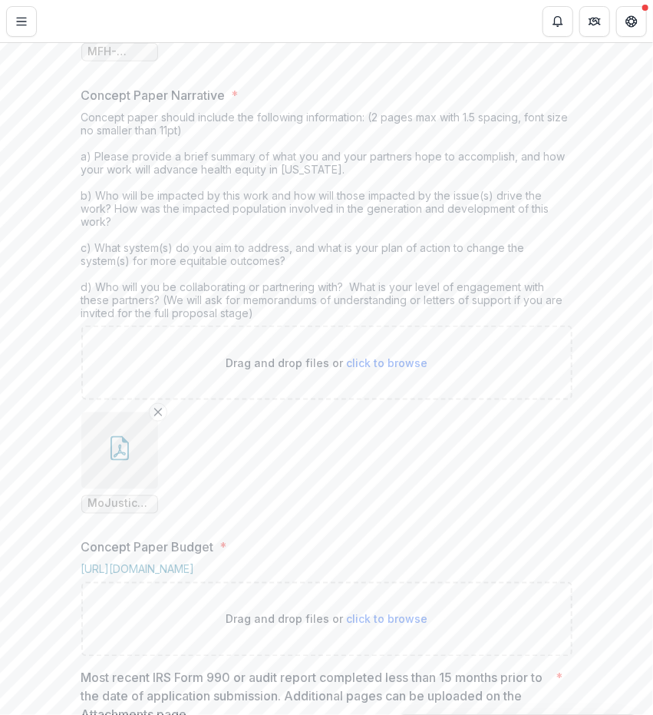
click at [422, 400] on div "Drag and drop files or click to browse" at bounding box center [326, 363] width 491 height 74
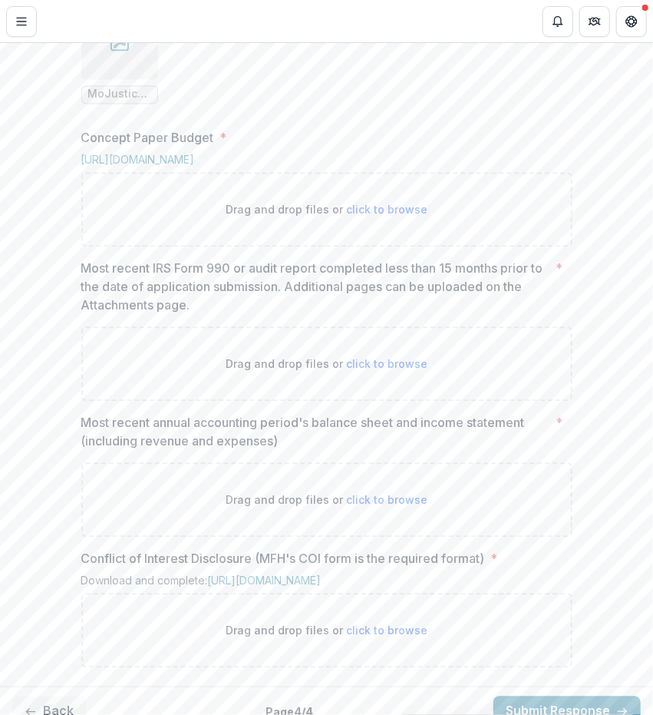
scroll to position [1005, 0]
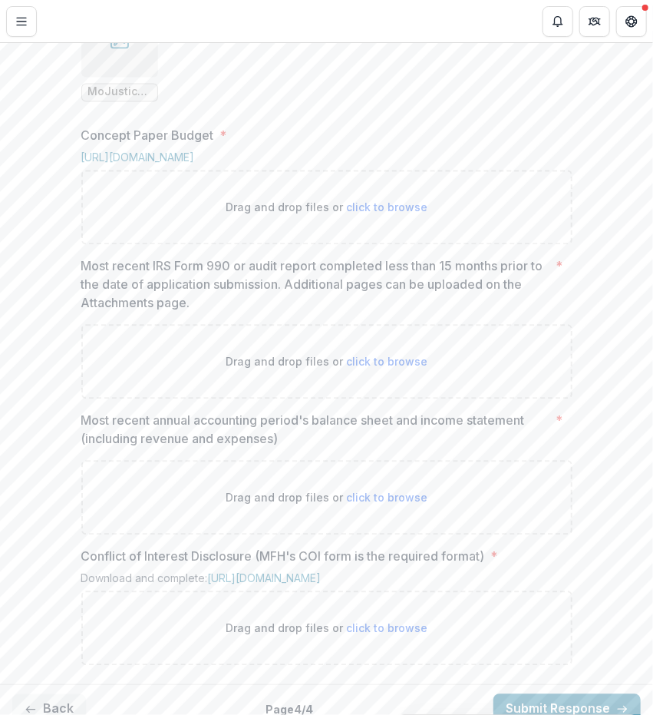
click at [312, 216] on p "Drag and drop files or click to browse" at bounding box center [327, 208] width 202 height 16
type input "**********"
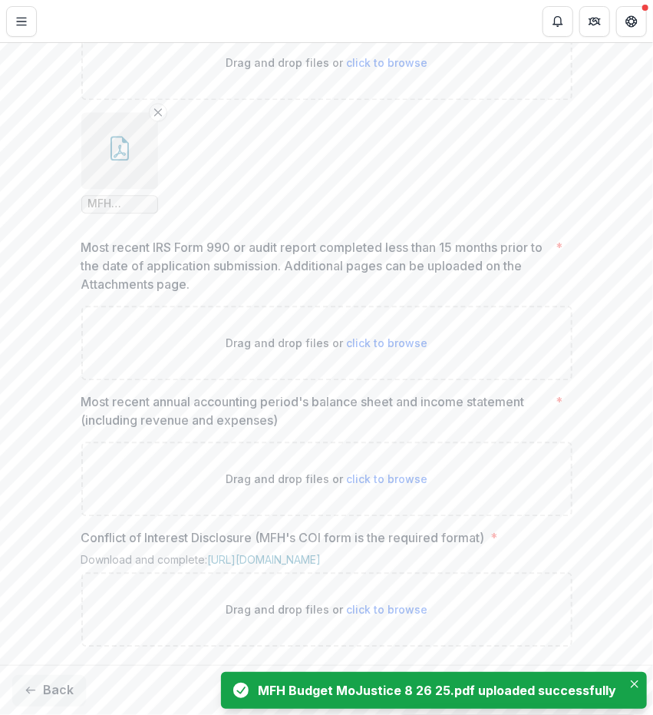
scroll to position [1285, 0]
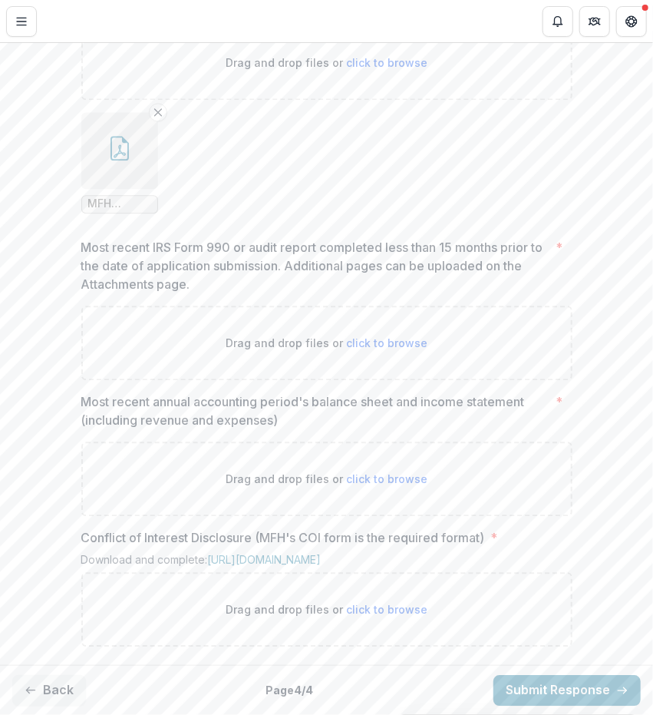
click at [248, 340] on div "Drag and drop files or click to browse" at bounding box center [326, 343] width 491 height 74
type input "**********"
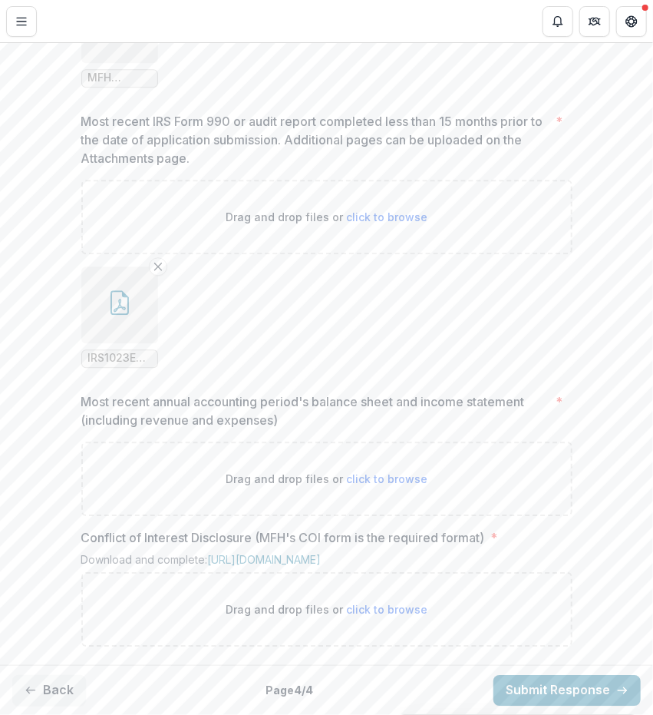
scroll to position [1411, 0]
click at [247, 455] on div "Drag and drop files or click to browse" at bounding box center [326, 479] width 491 height 74
type input "**********"
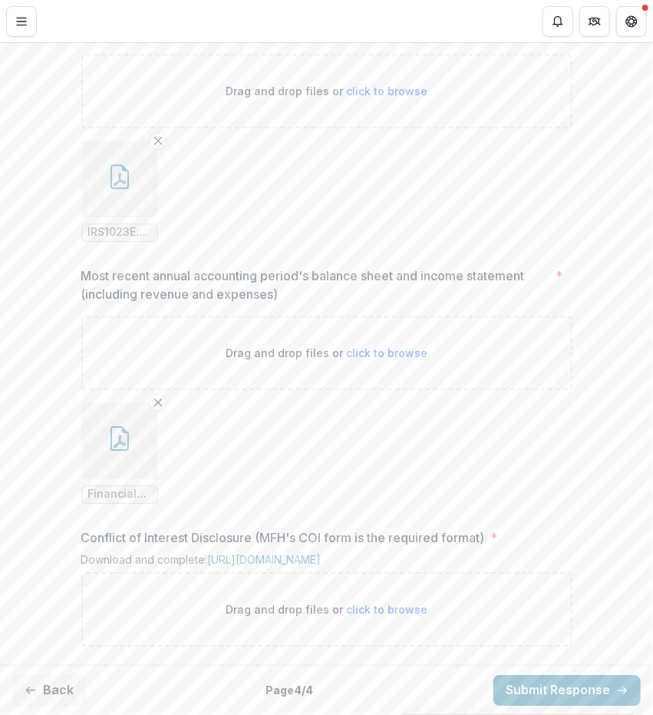
scroll to position [1537, 0]
click at [316, 592] on div "Drag and drop files or click to browse" at bounding box center [326, 609] width 491 height 74
type input "**********"
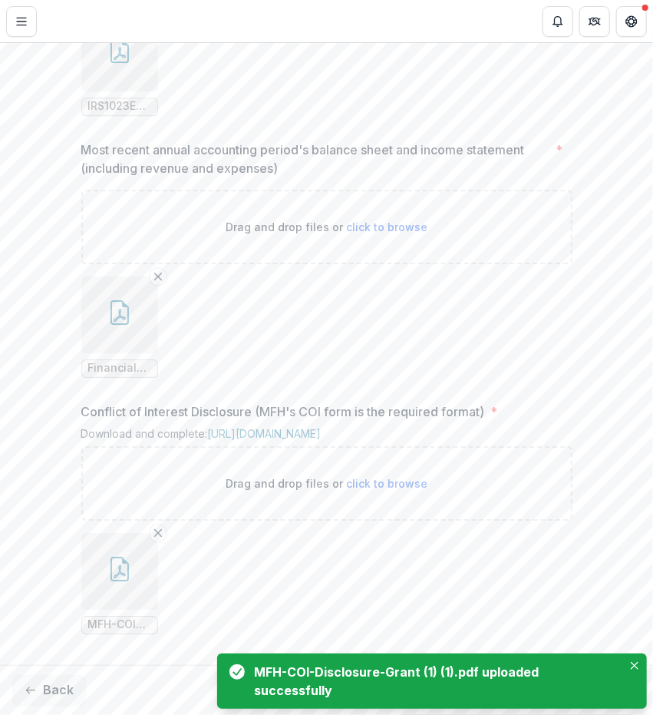
scroll to position [1663, 0]
click at [636, 663] on icon "Close" at bounding box center [635, 666] width 8 height 8
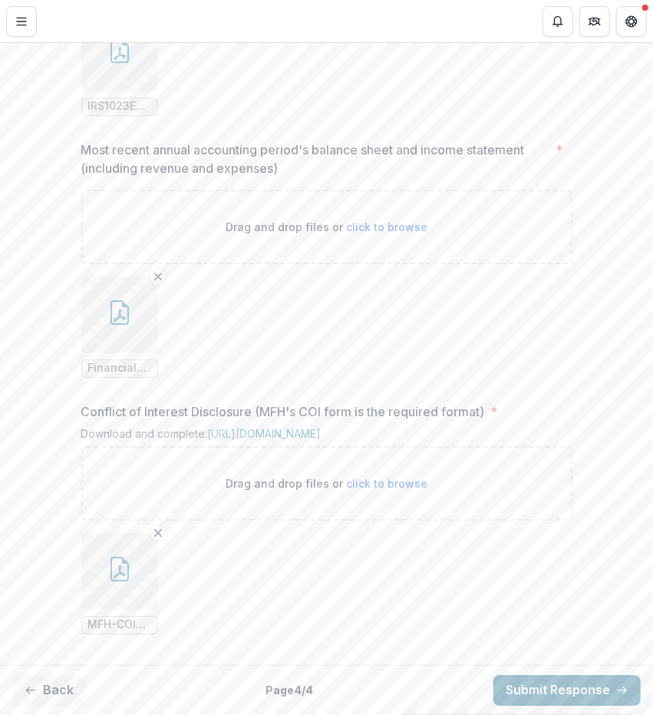
click at [604, 693] on button "Submit Response" at bounding box center [567, 690] width 147 height 31
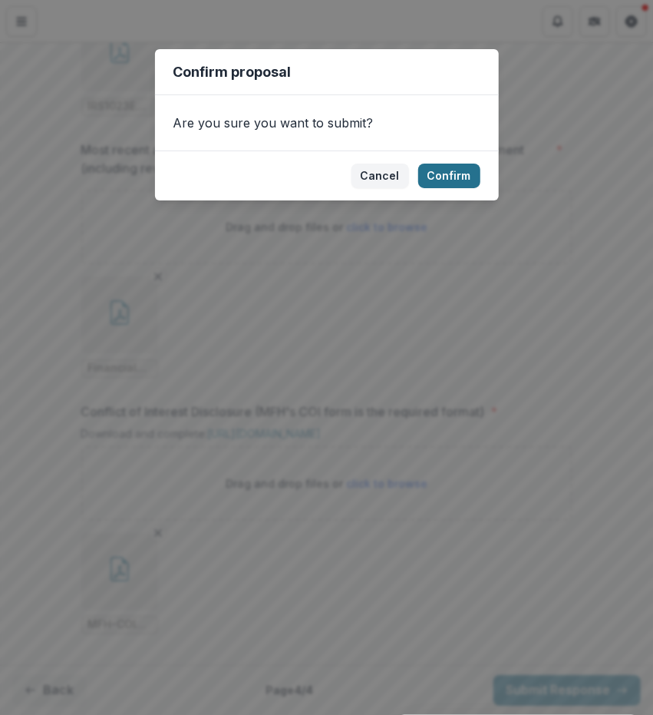
click at [450, 180] on button "Confirm" at bounding box center [449, 176] width 62 height 25
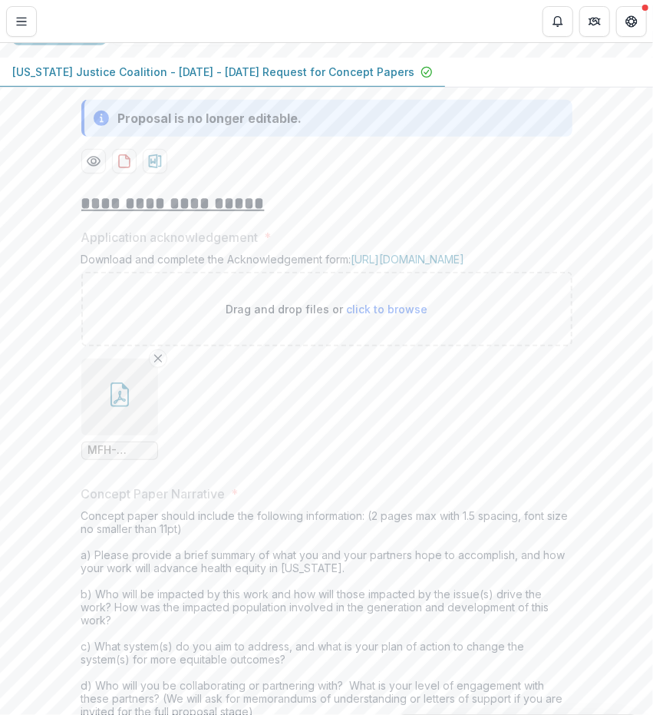
scroll to position [0, 0]
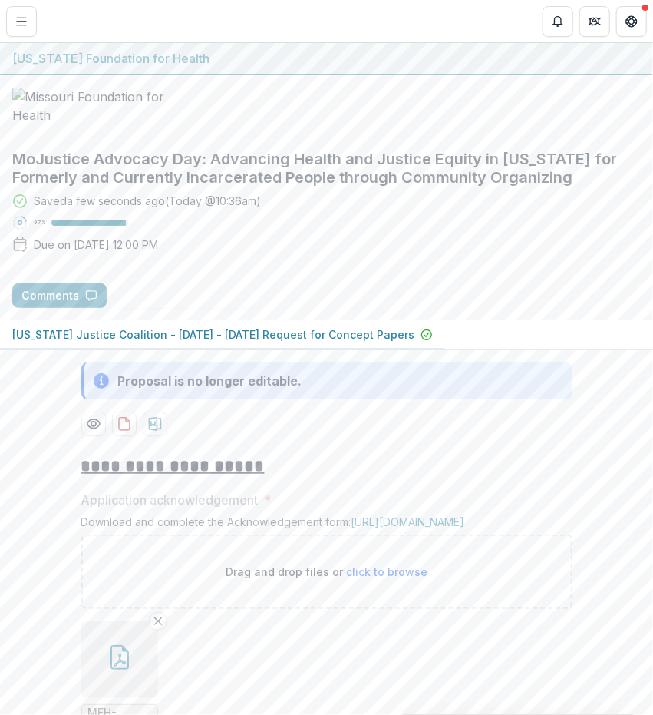
click at [152, 342] on p "Missouri Justice Coalition - 2025 - 2025 Request for Concept Papers" at bounding box center [213, 334] width 402 height 16
click at [130, 436] on button "download-proposal" at bounding box center [124, 424] width 25 height 25
